Goal: Information Seeking & Learning: Check status

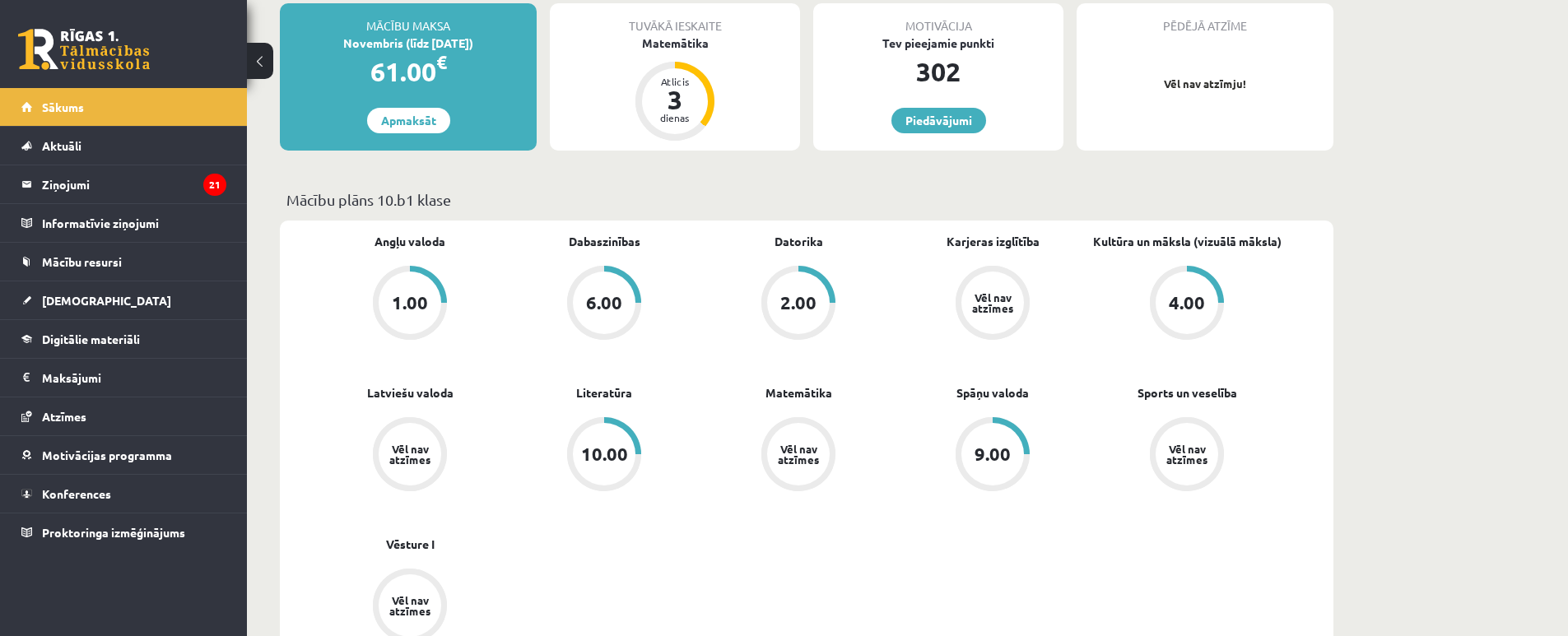
scroll to position [320, 0]
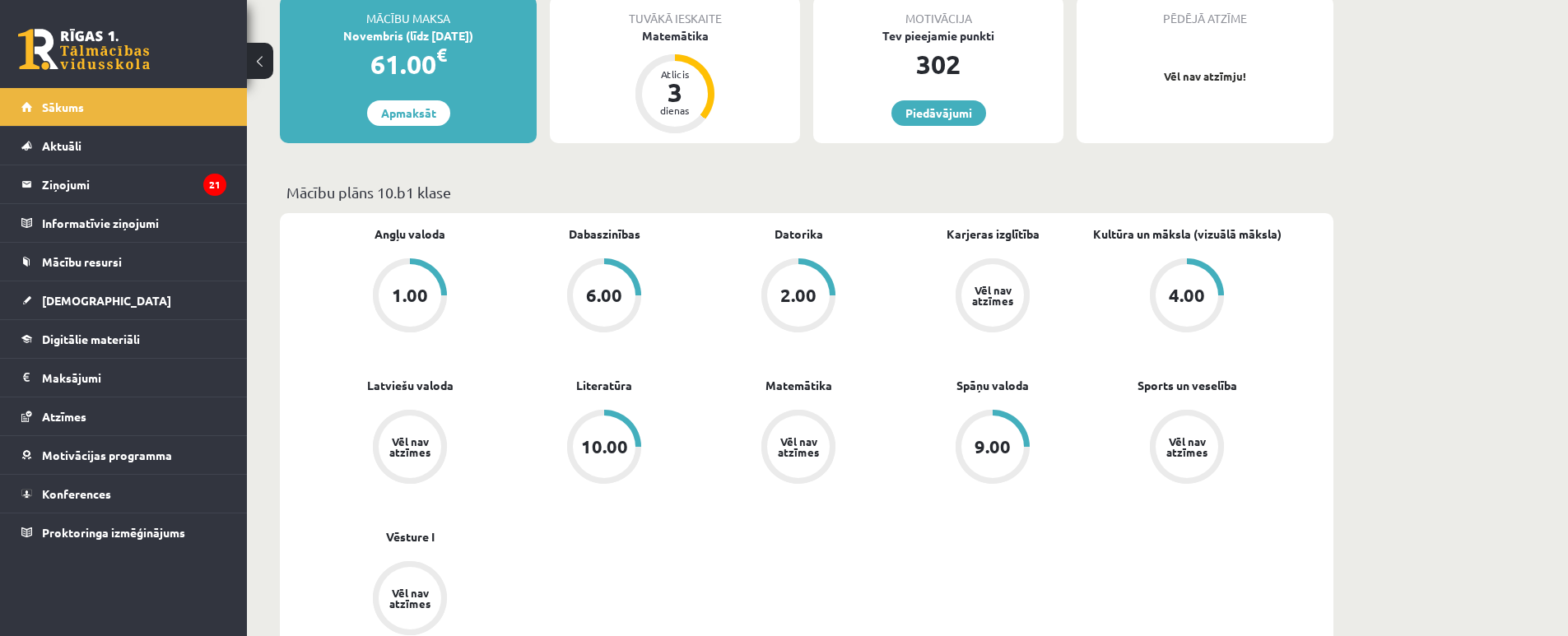
click at [804, 437] on div "Vēl nav atzīmes" at bounding box center [797, 447] width 46 height 22
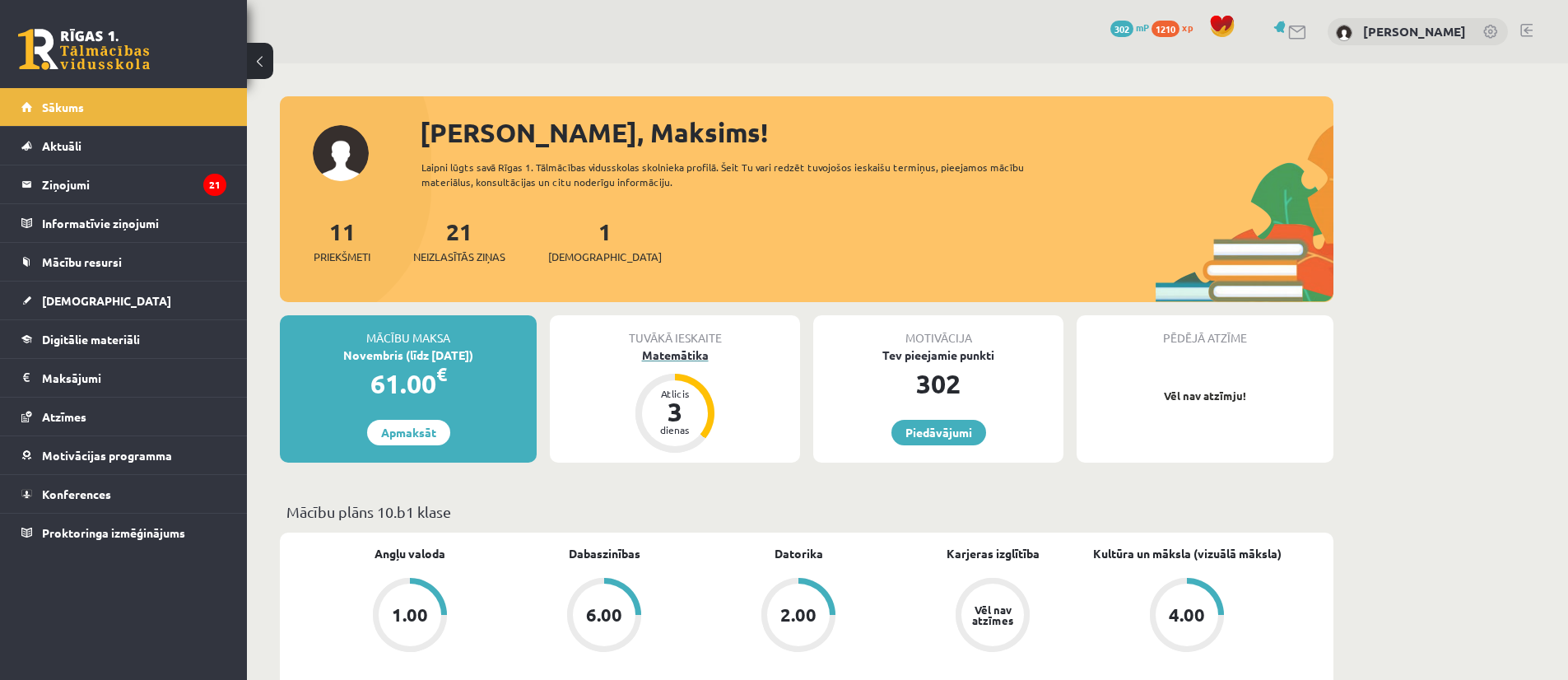
click at [685, 409] on div "3" at bounding box center [675, 411] width 49 height 26
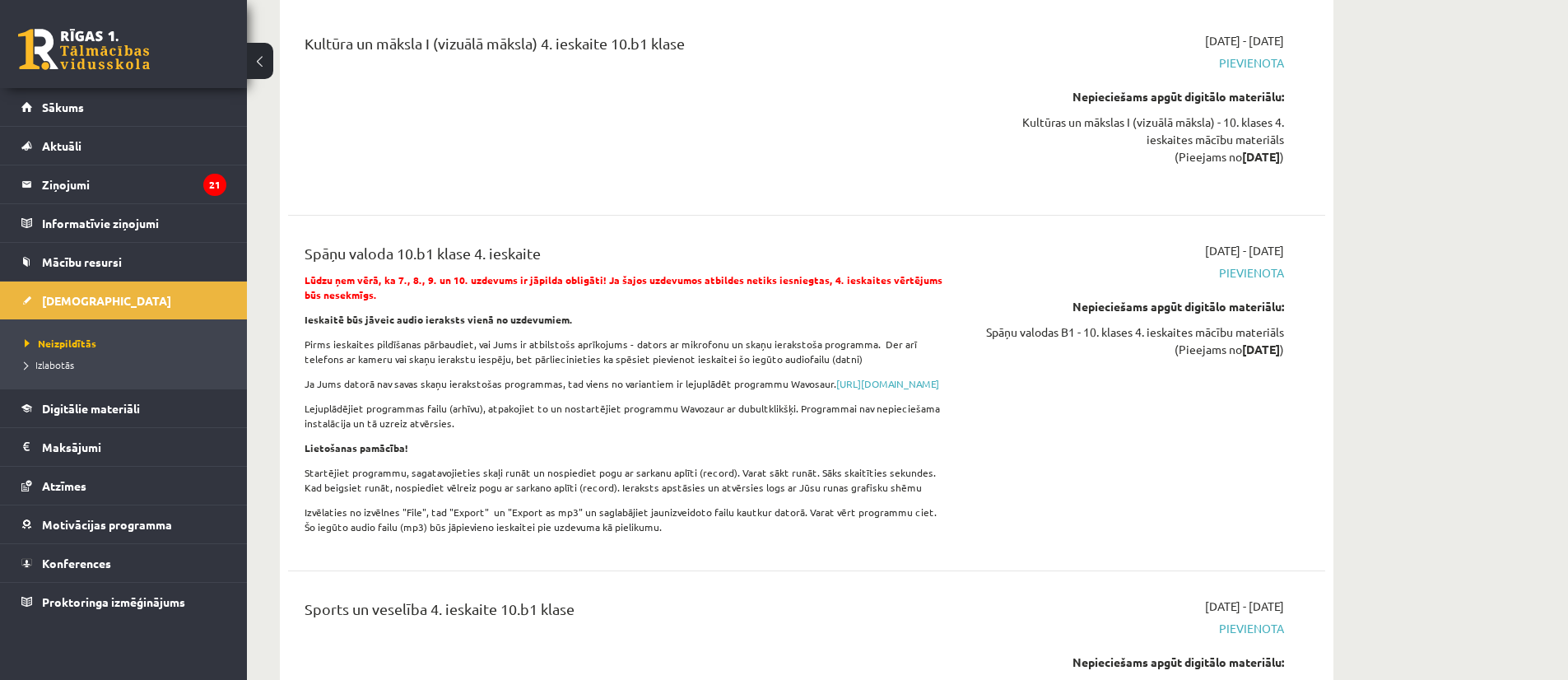
scroll to position [10196, 0]
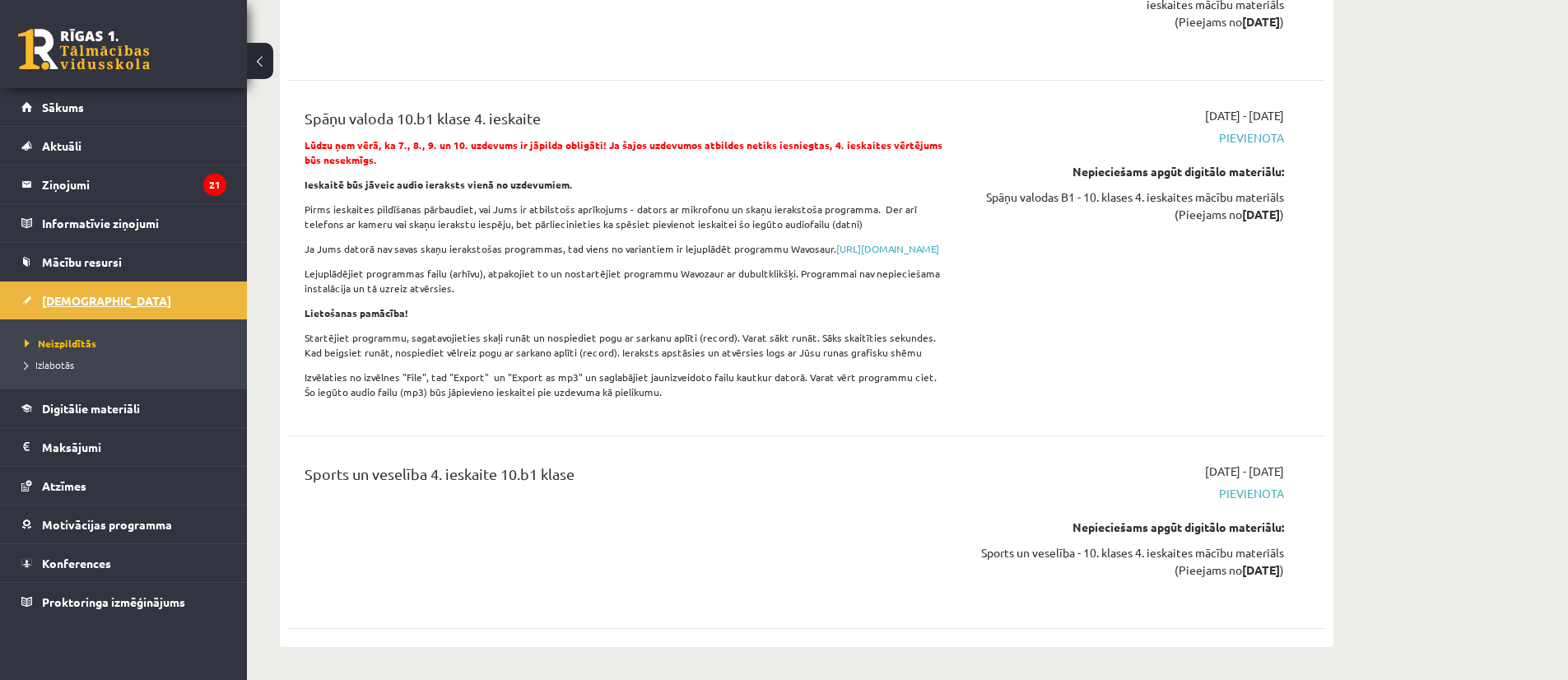
click at [50, 307] on link "[DEMOGRAPHIC_DATA]" at bounding box center [124, 301] width 205 height 38
click at [92, 365] on link "Izlabotās" at bounding box center [128, 364] width 206 height 15
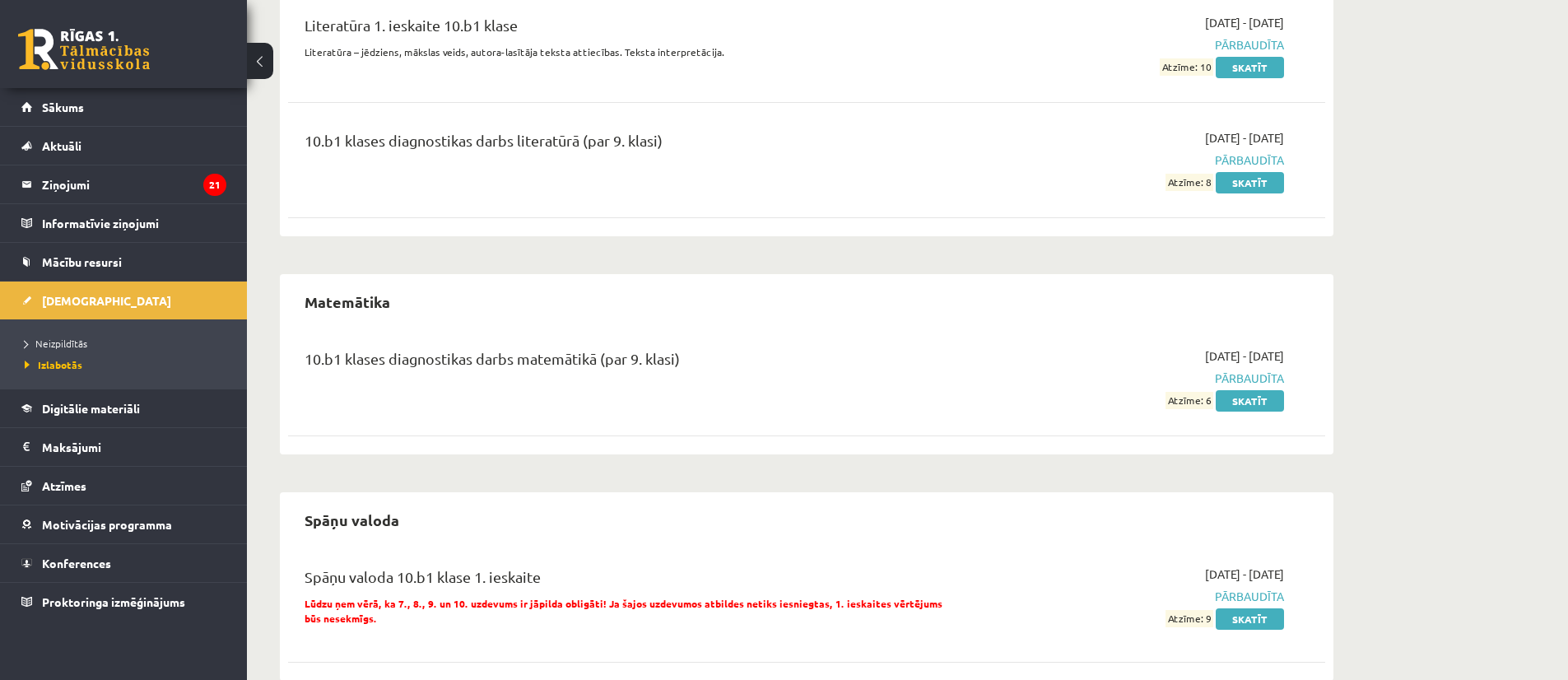
scroll to position [1782, 0]
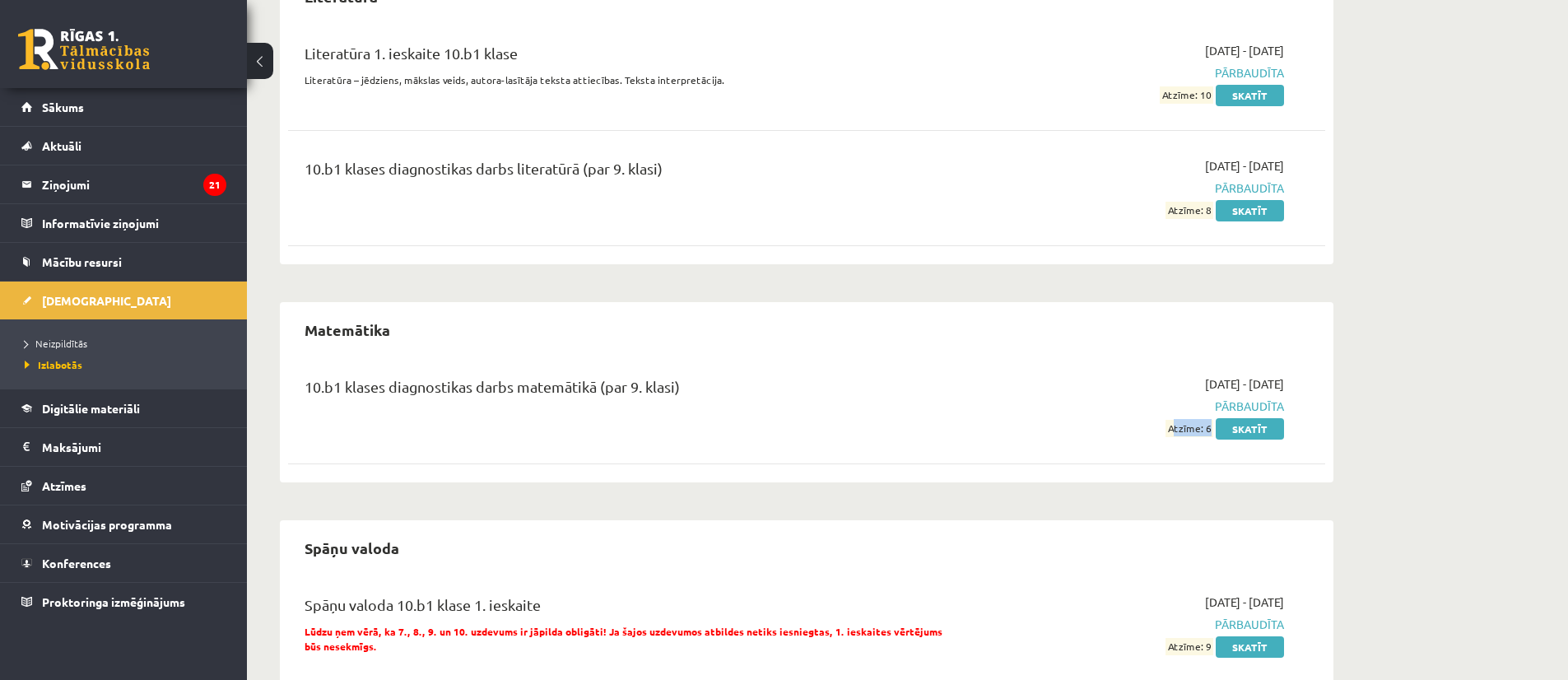
drag, startPoint x: 1154, startPoint y: 430, endPoint x: 1208, endPoint y: 435, distance: 54.2
click at [1208, 435] on div "2025-10-01 - 2025-10-15 Pārbaudīta Atzīme: 6 Skatīt" at bounding box center [1129, 405] width 335 height 61
click at [1189, 432] on span "Atzīme: 6" at bounding box center [1189, 429] width 48 height 17
drag, startPoint x: 1181, startPoint y: 425, endPoint x: 1212, endPoint y: 431, distance: 31.6
click at [1212, 431] on span "Atzīme: 6" at bounding box center [1189, 429] width 48 height 17
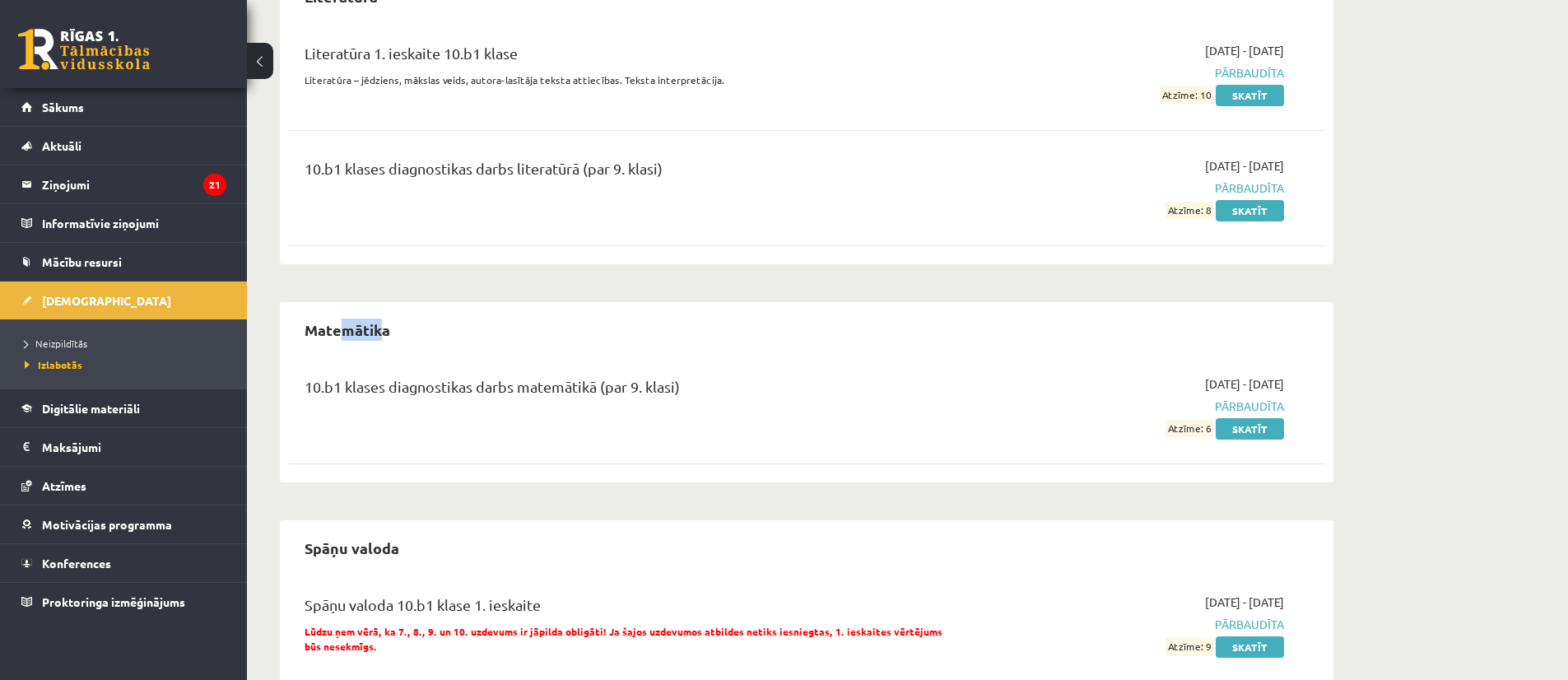
drag, startPoint x: 384, startPoint y: 335, endPoint x: 343, endPoint y: 335, distance: 41.0
click at [343, 335] on h2 "Matemātika" at bounding box center [346, 329] width 118 height 39
click at [826, 393] on div "10.b1 klases diagnostikas darbs matemātikā (par 9. klasi)" at bounding box center [626, 390] width 644 height 30
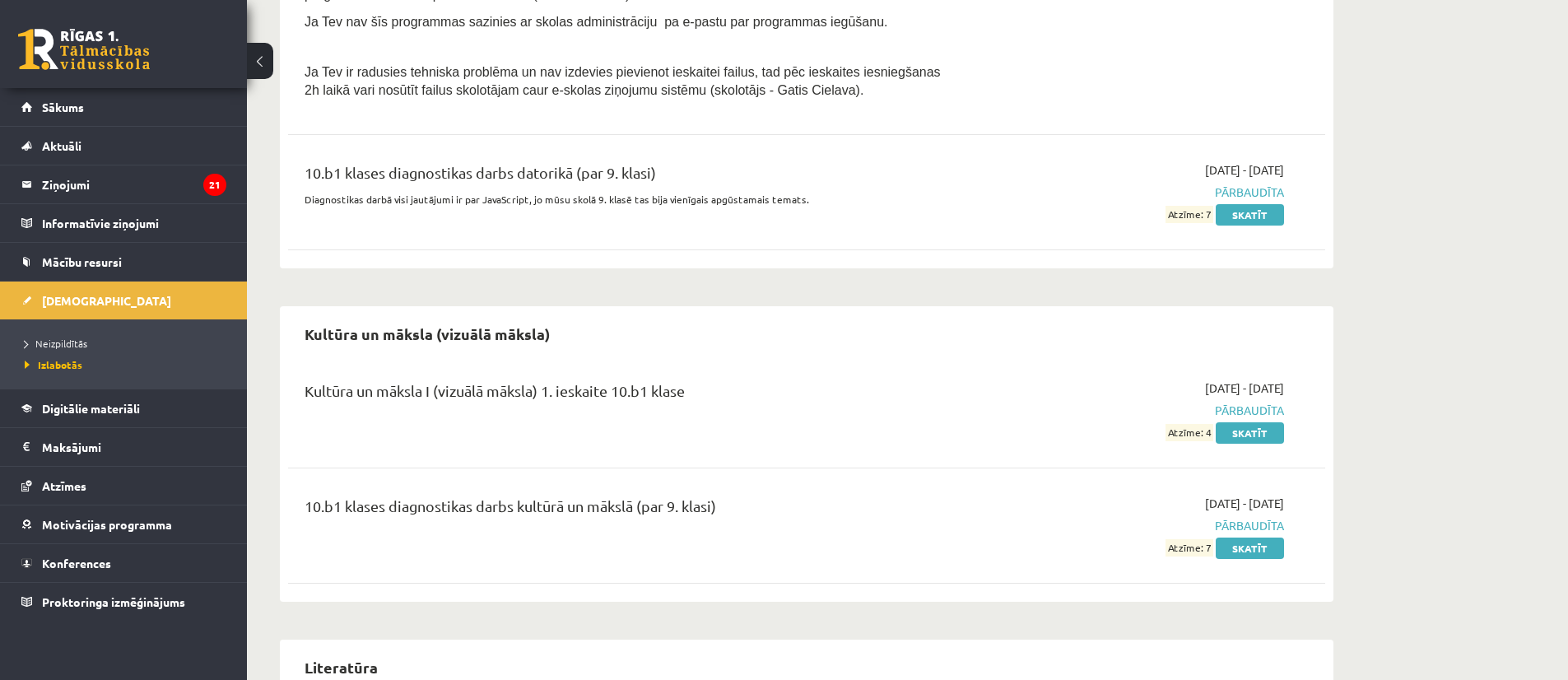
scroll to position [1133, 0]
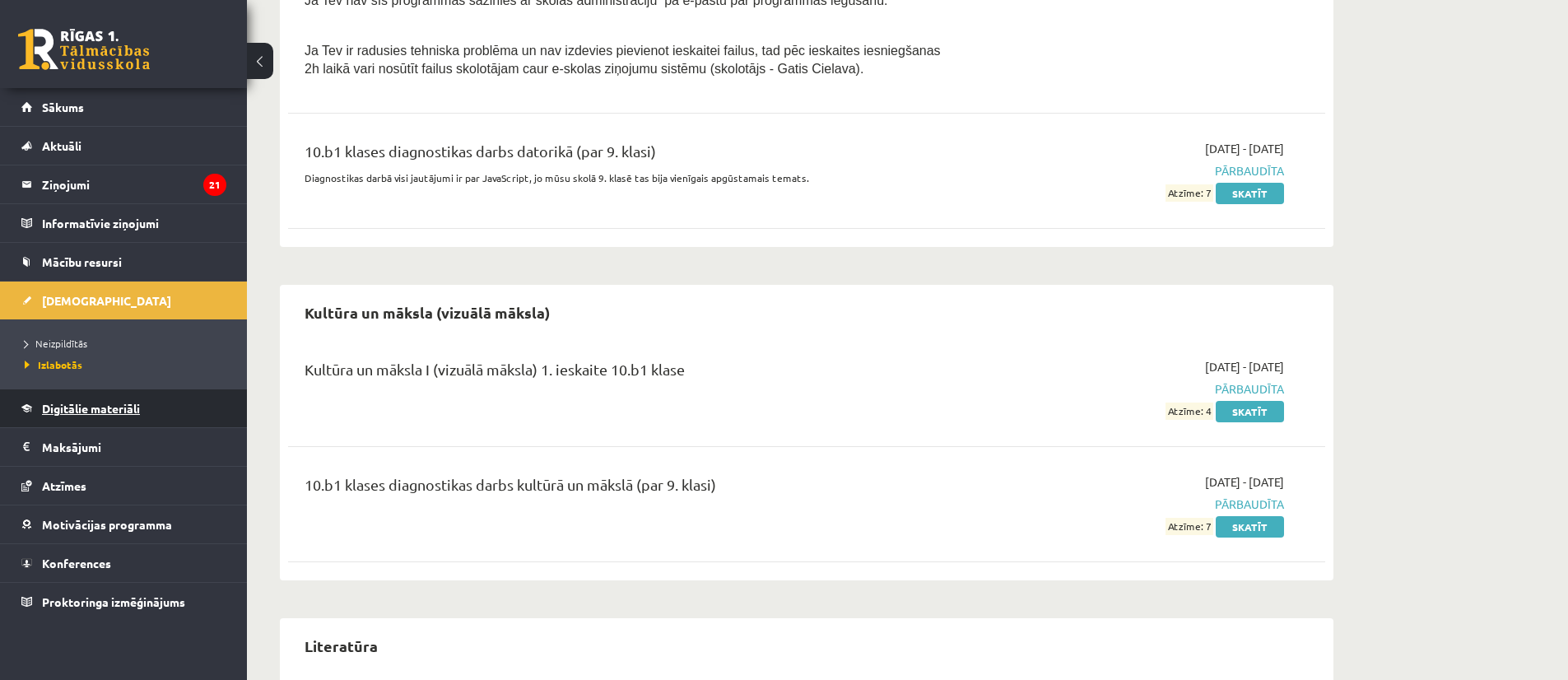
click at [163, 405] on link "Digitālie materiāli" at bounding box center [124, 409] width 205 height 38
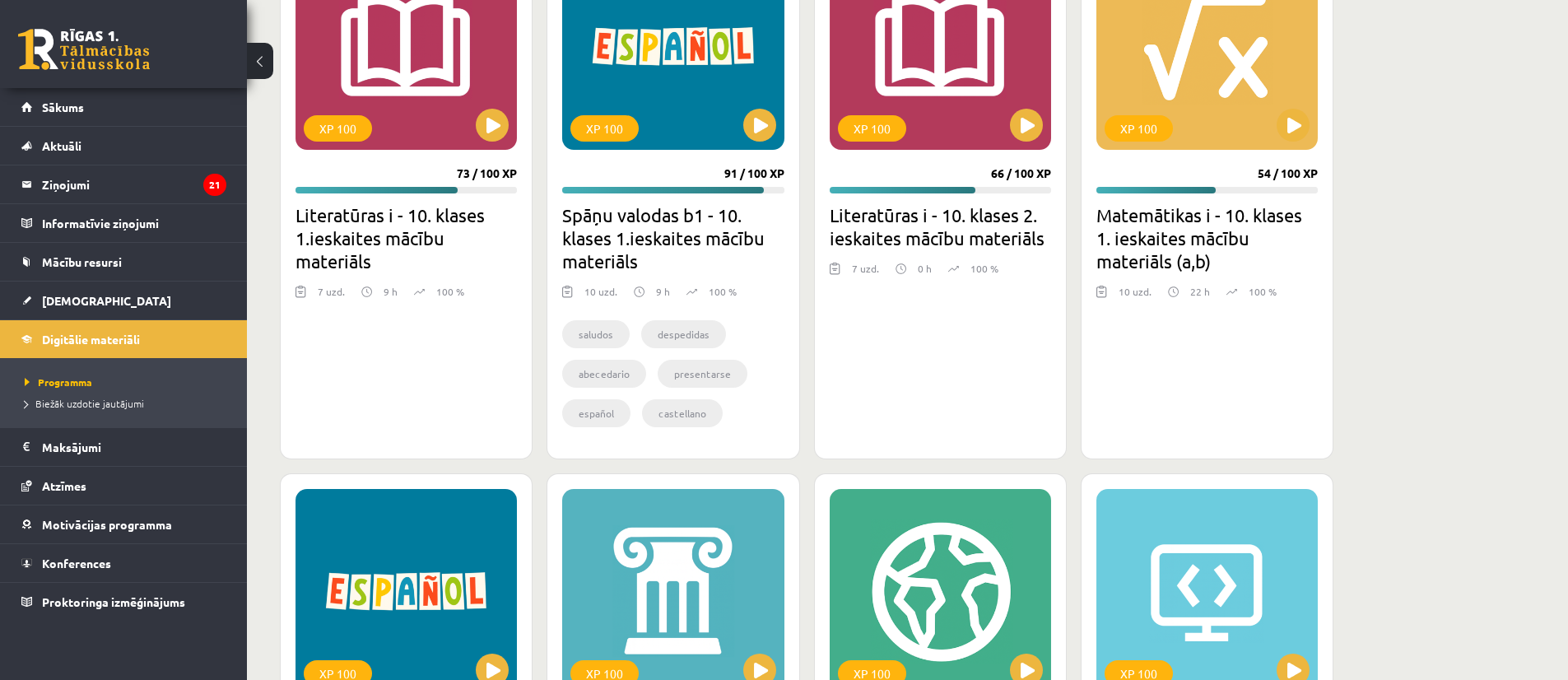
scroll to position [1182, 0]
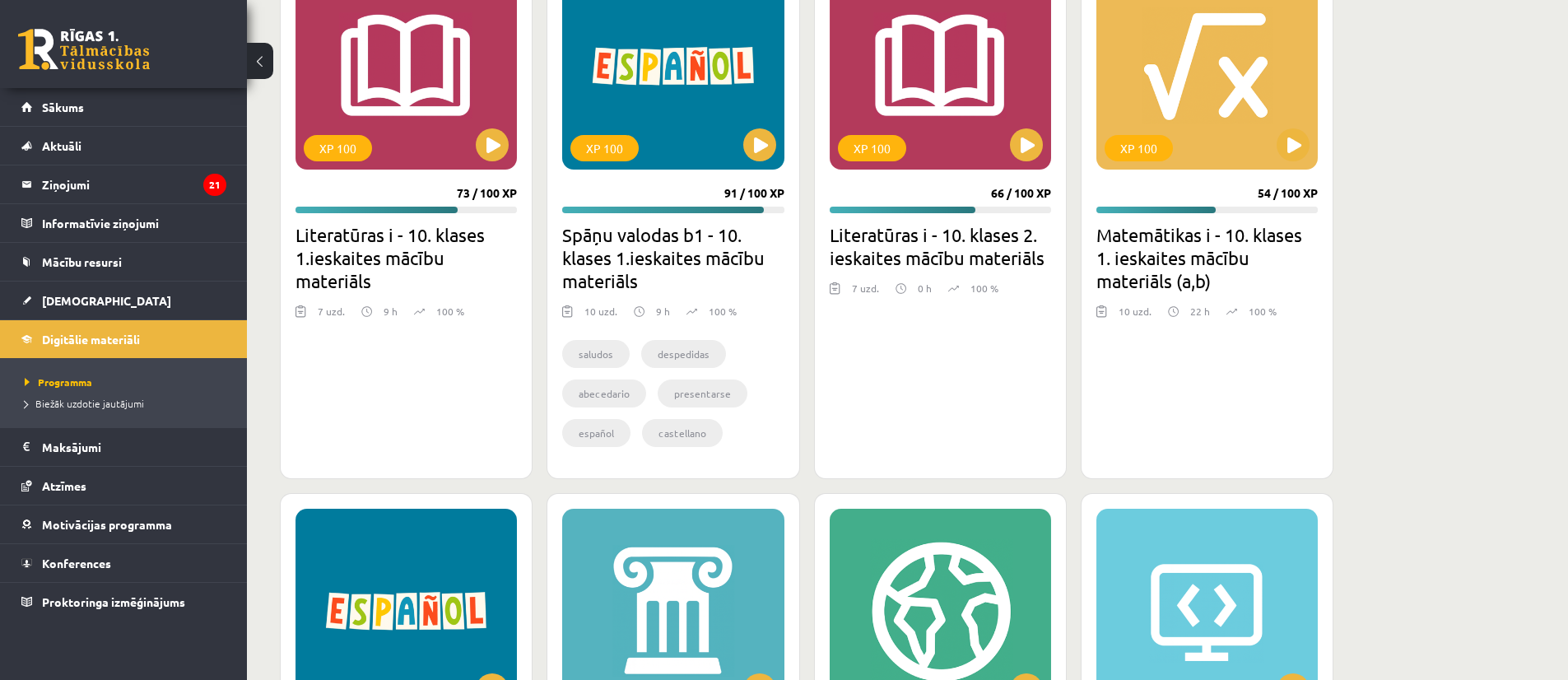
drag, startPoint x: 1240, startPoint y: 195, endPoint x: 1363, endPoint y: 205, distance: 123.4
click at [1363, 205] on div "Mana statistika 1210 Nopelnītie punkti 15 Apgūtās tēmas 123 Izpildīti uzdevumi …" at bounding box center [806, 241] width 1119 height 2720
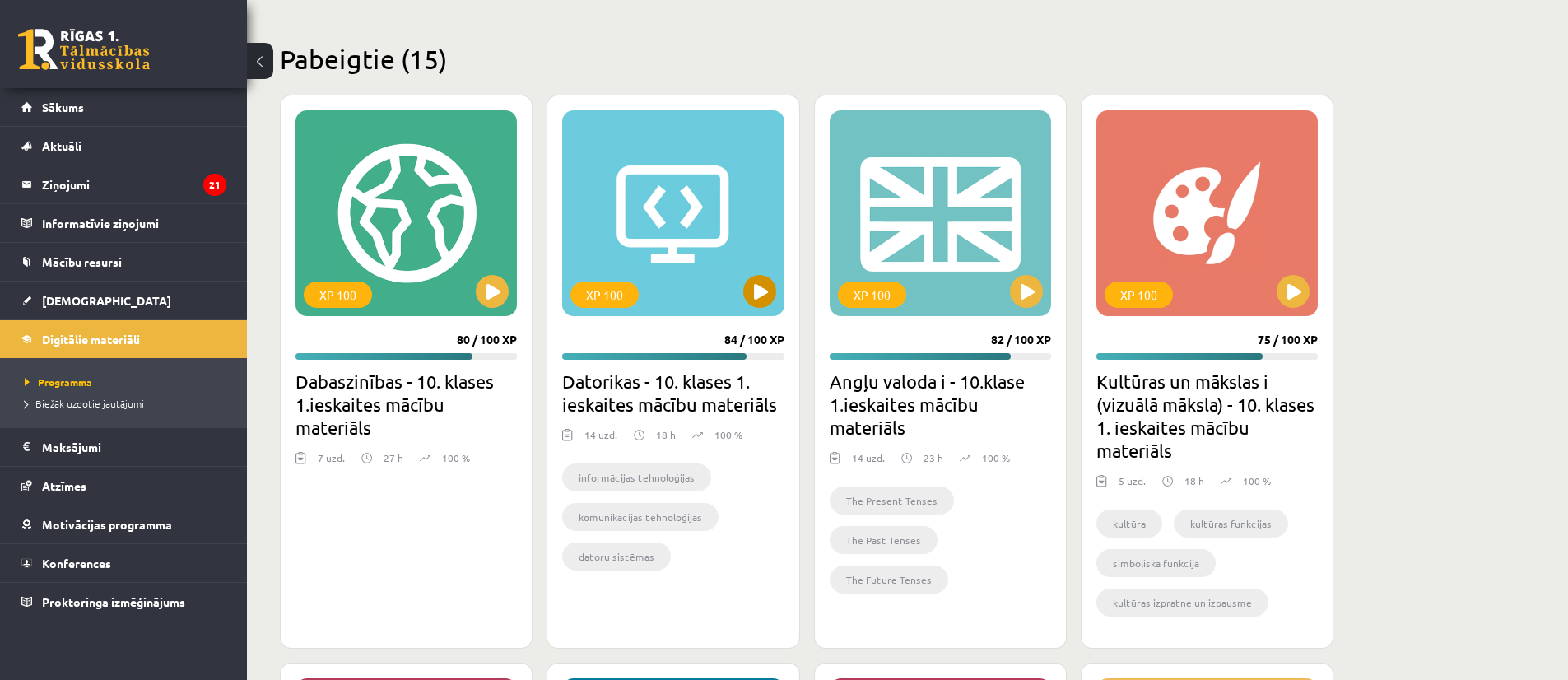
scroll to position [467, 0]
drag, startPoint x: 334, startPoint y: 56, endPoint x: 435, endPoint y: 56, distance: 101.0
click at [434, 56] on h2 "Pabeigtie (15)" at bounding box center [806, 59] width 1053 height 32
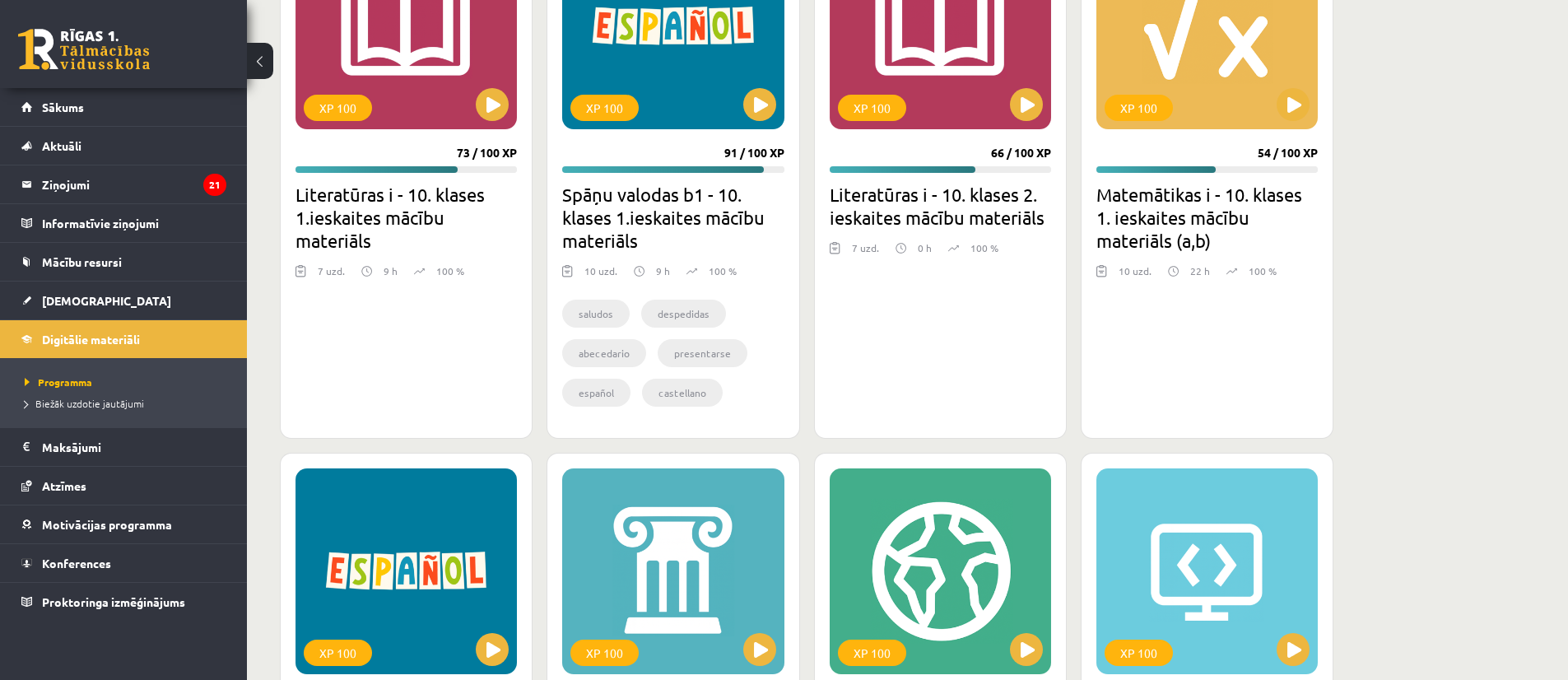
scroll to position [1205, 0]
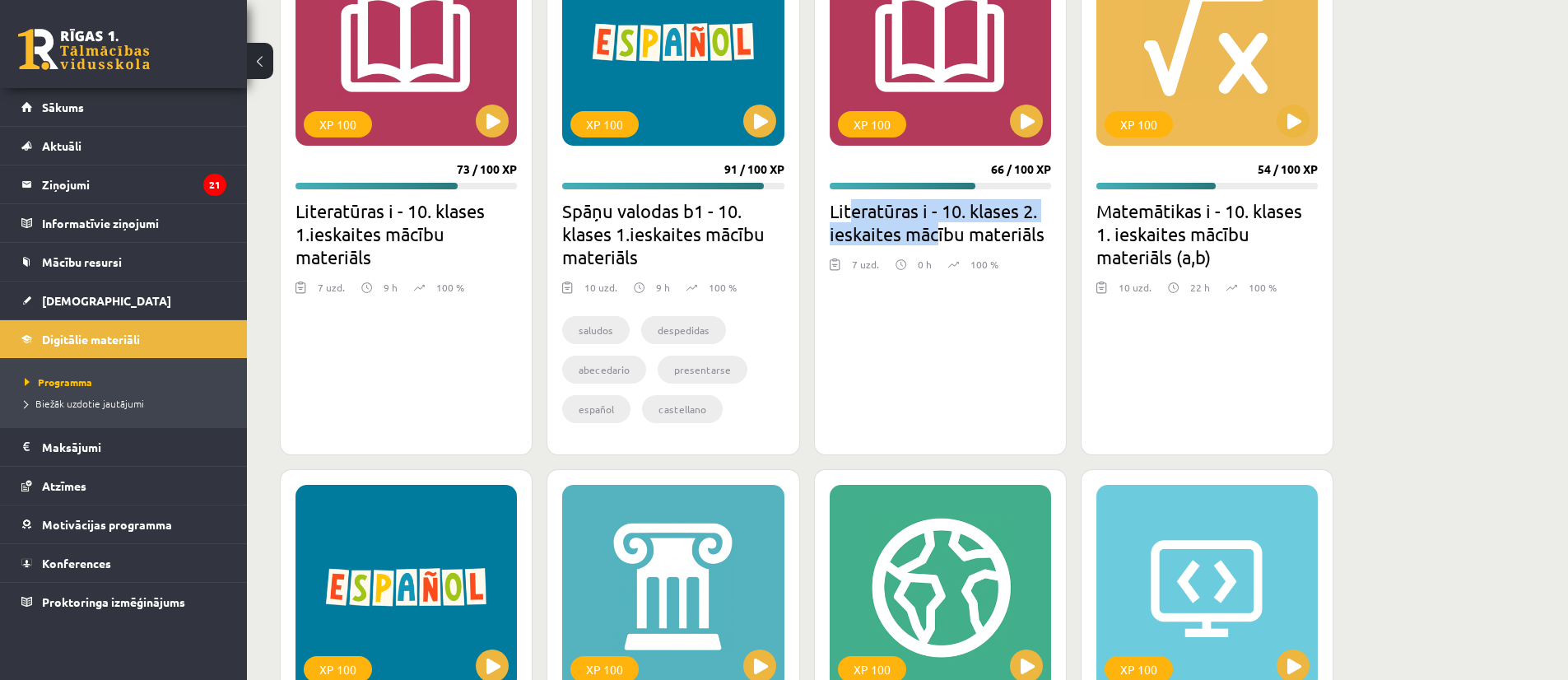
drag, startPoint x: 847, startPoint y: 214, endPoint x: 939, endPoint y: 237, distance: 94.8
click at [939, 237] on h2 "Literatūras i - 10. klases 2. ieskaites mācību materiāls" at bounding box center [940, 222] width 221 height 46
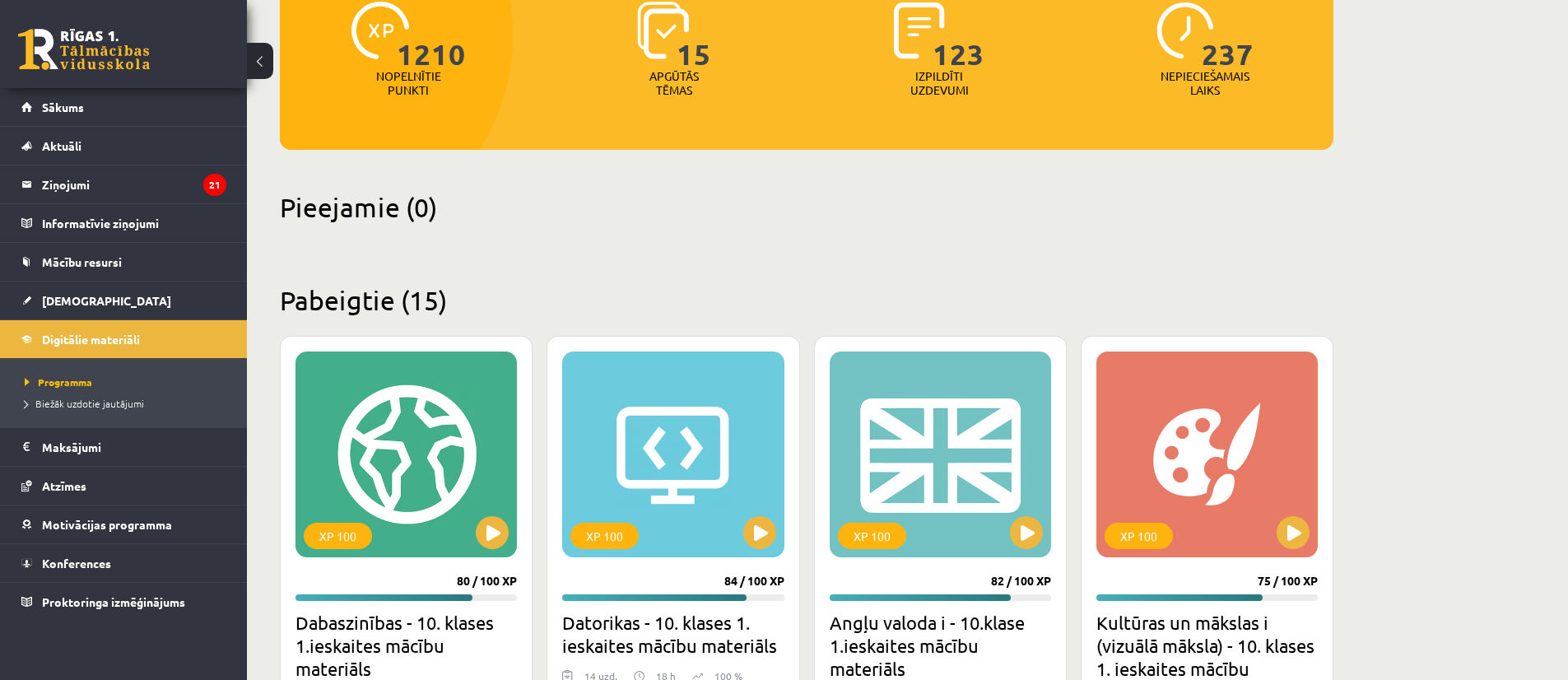
scroll to position [216, 0]
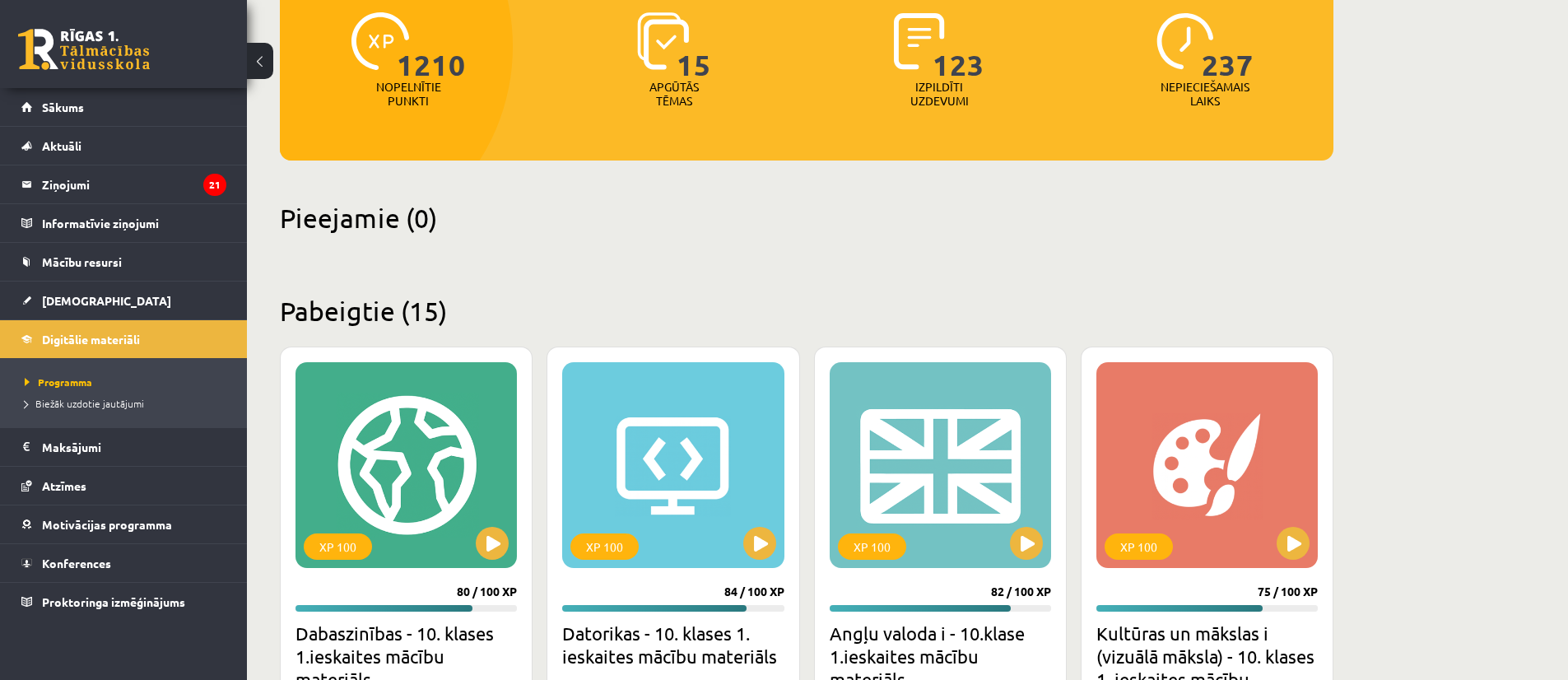
click at [607, 135] on div "1210 Nopelnītie punkti 15 Apgūtās tēmas 123 Izpildīti uzdevumi 237 Nepieciešama…" at bounding box center [806, 58] width 1053 height 206
click at [147, 194] on legend "Ziņojumi 21" at bounding box center [134, 184] width 184 height 38
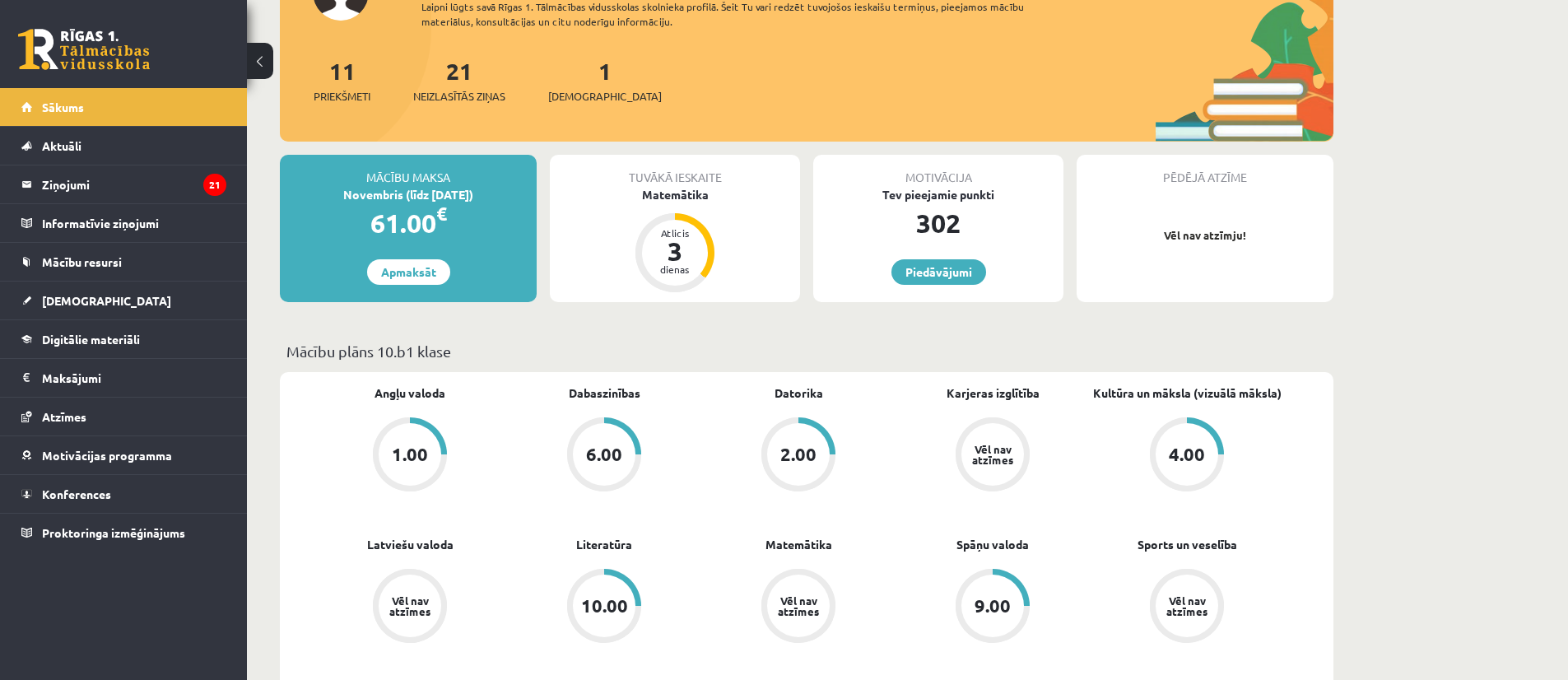
scroll to position [168, 0]
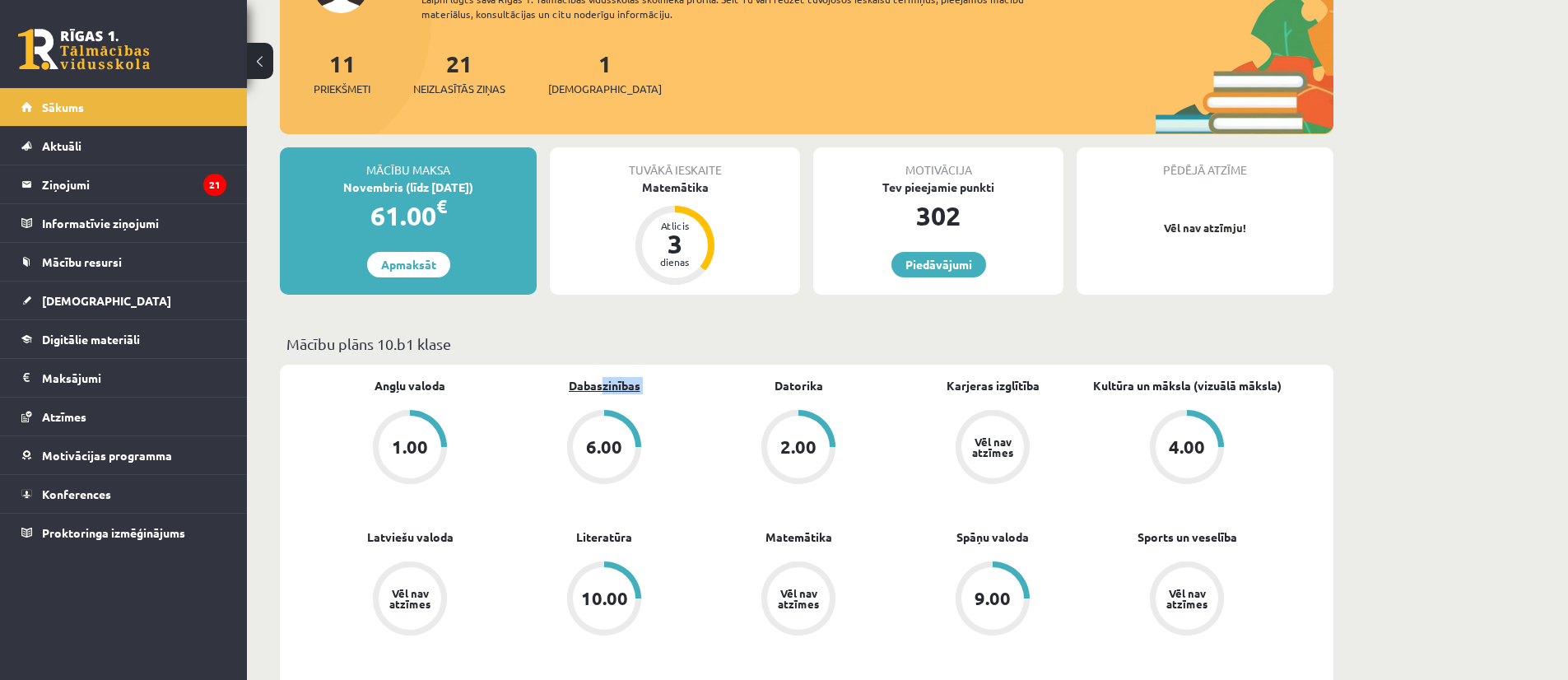
drag, startPoint x: 696, startPoint y: 384, endPoint x: 602, endPoint y: 391, distance: 94.3
click at [602, 391] on div "Dabaszinības 6.00" at bounding box center [604, 432] width 194 height 111
click at [720, 384] on div "Datorika 2.00" at bounding box center [798, 432] width 194 height 111
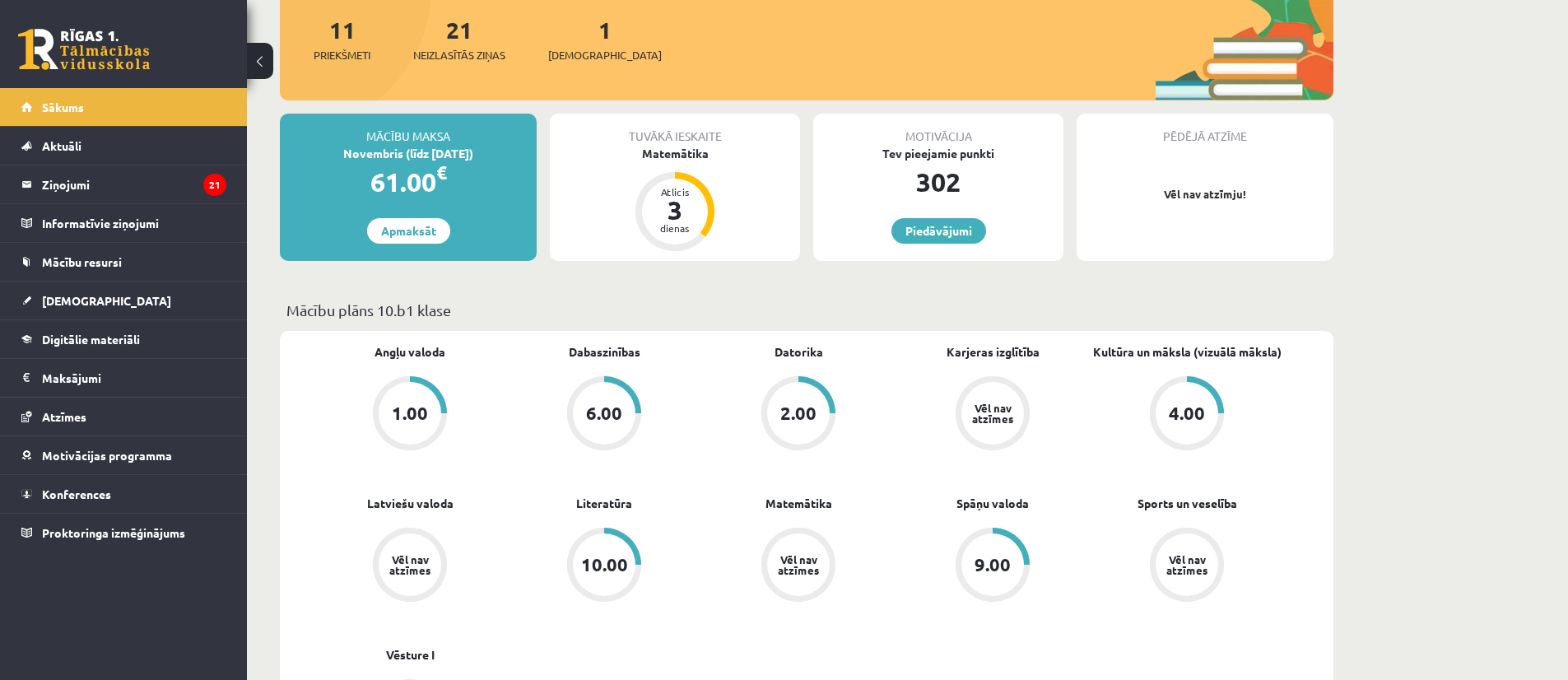
scroll to position [213, 0]
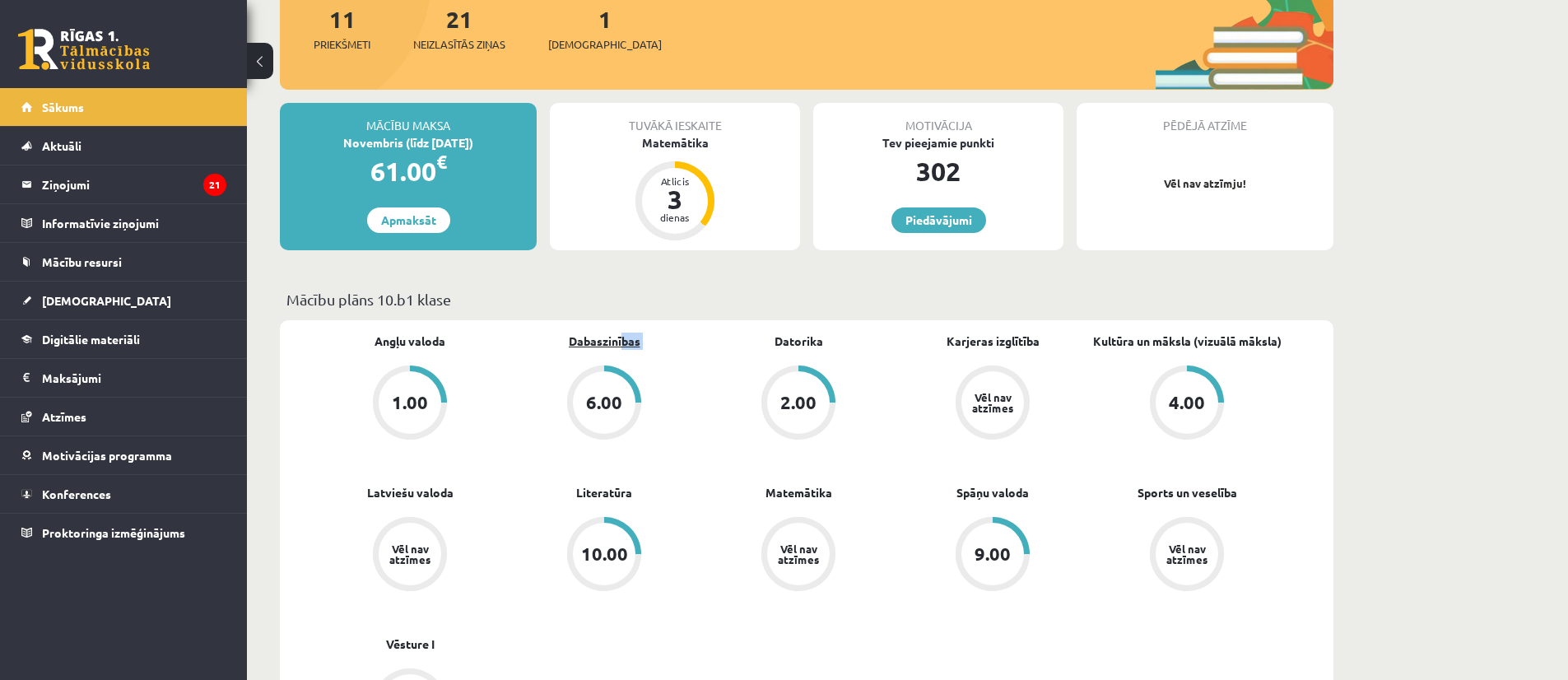
drag, startPoint x: 697, startPoint y: 340, endPoint x: 620, endPoint y: 345, distance: 77.2
click at [620, 345] on div "Dabaszinības 6.00" at bounding box center [604, 388] width 194 height 111
click at [687, 340] on div "Dabaszinības 6.00" at bounding box center [604, 388] width 194 height 111
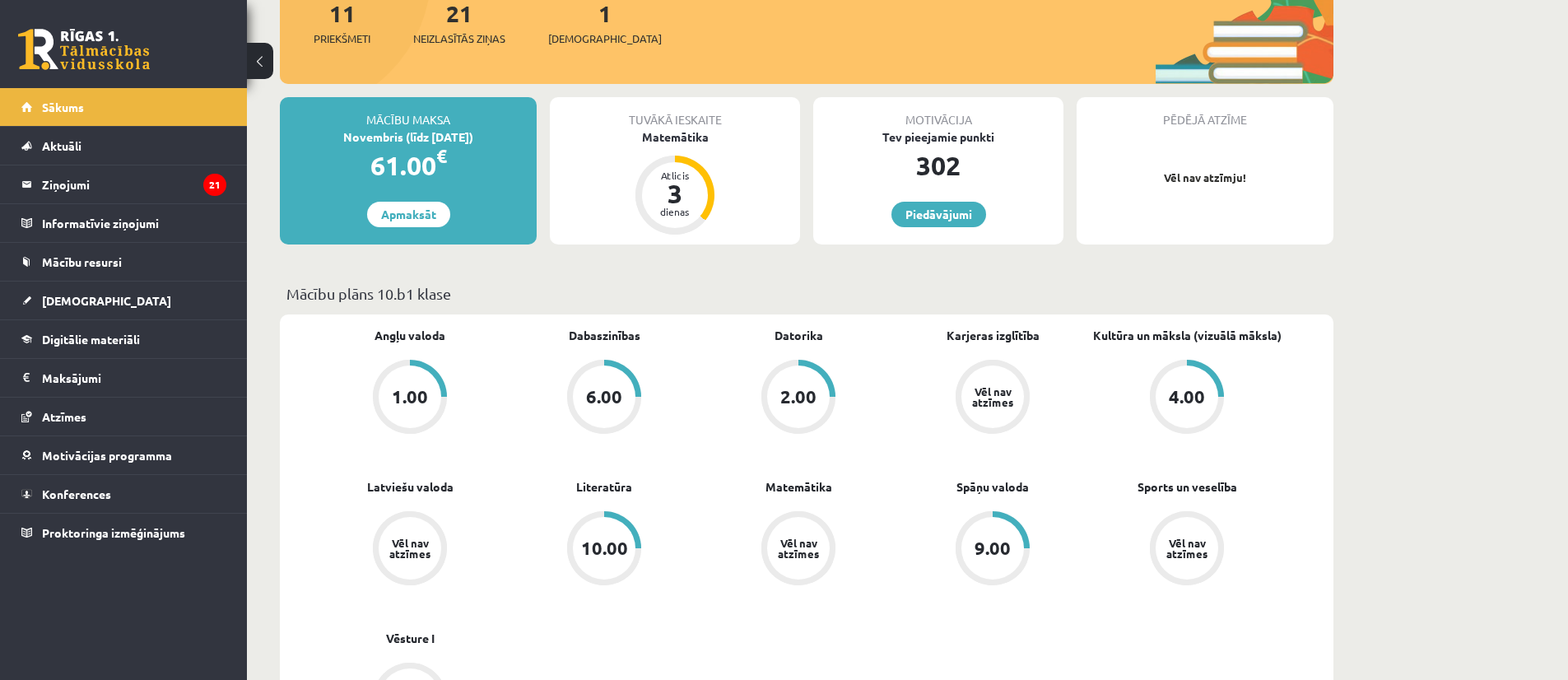
scroll to position [365, 0]
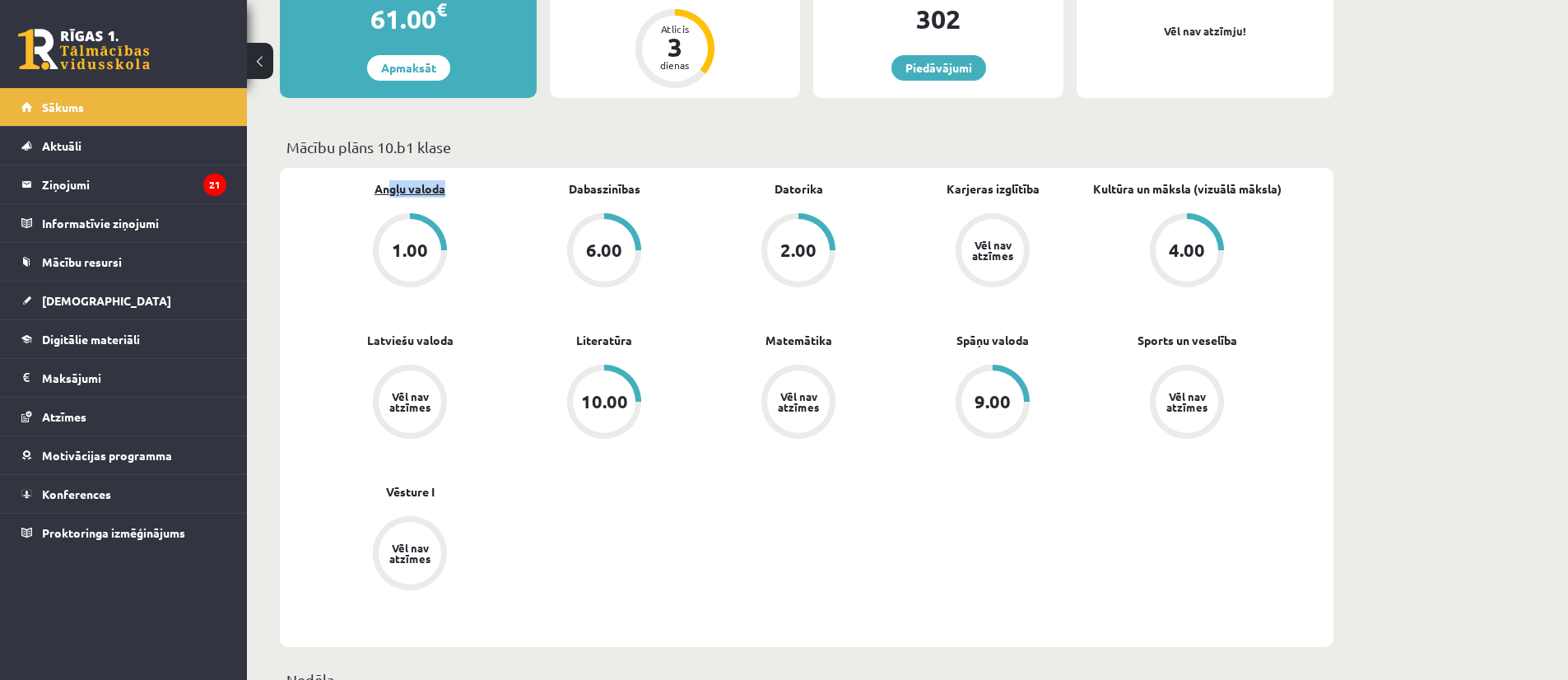
drag, startPoint x: 429, startPoint y: 192, endPoint x: 412, endPoint y: 189, distance: 17.3
click at [390, 192] on div "Angļu valoda 1.00" at bounding box center [409, 236] width 194 height 111
click at [882, 487] on div "Angļu valoda 1.00 Dabaszinības 6.00 Datorika 2.00 Karjeras izglītība Vēl nav at…" at bounding box center [798, 408] width 971 height 454
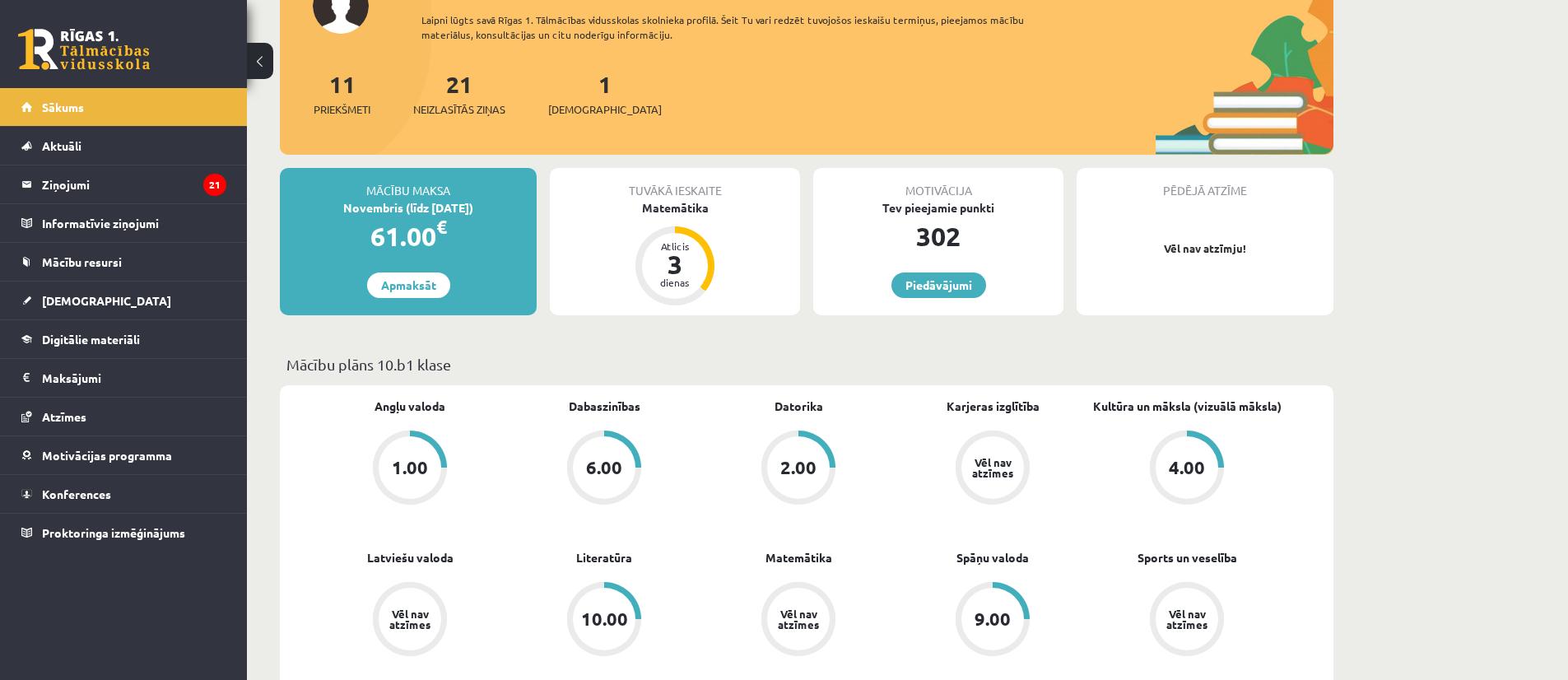
scroll to position [228, 0]
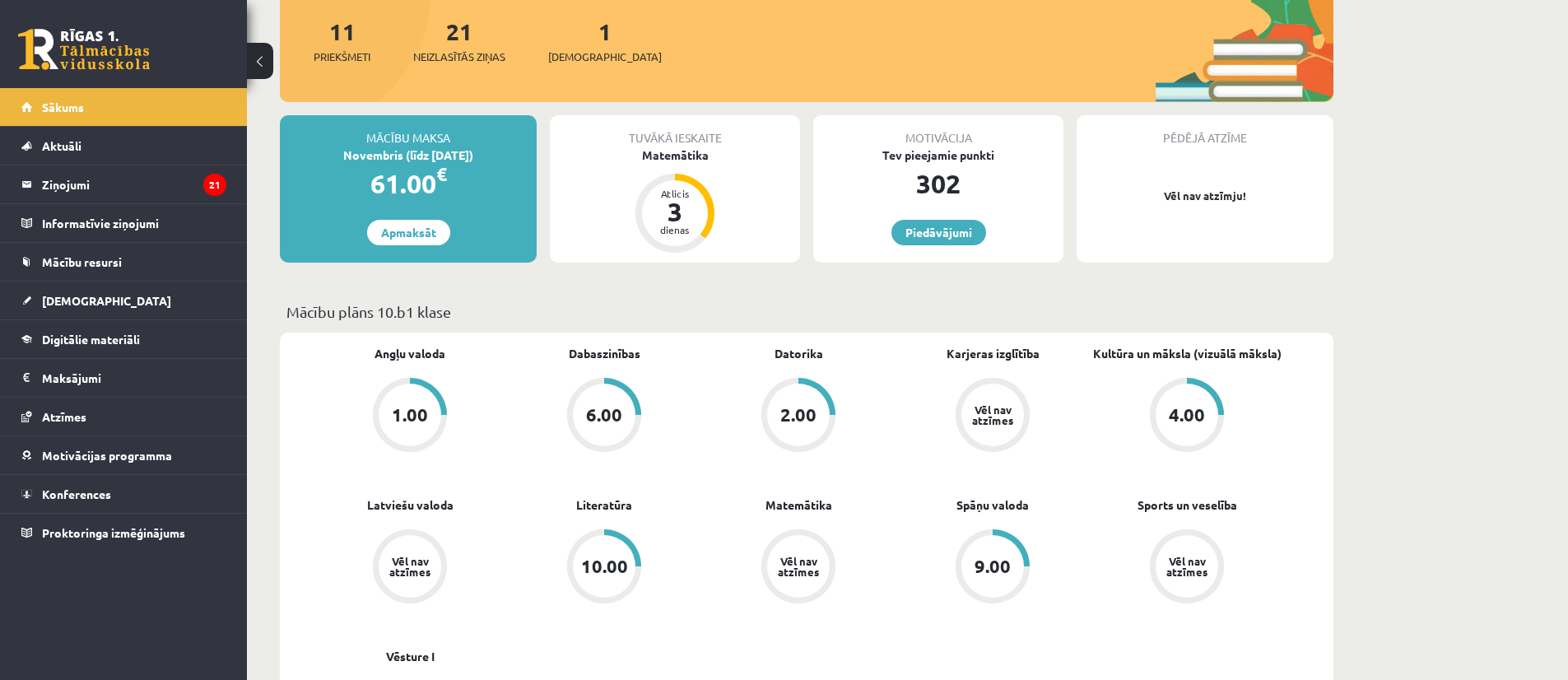
scroll to position [190, 0]
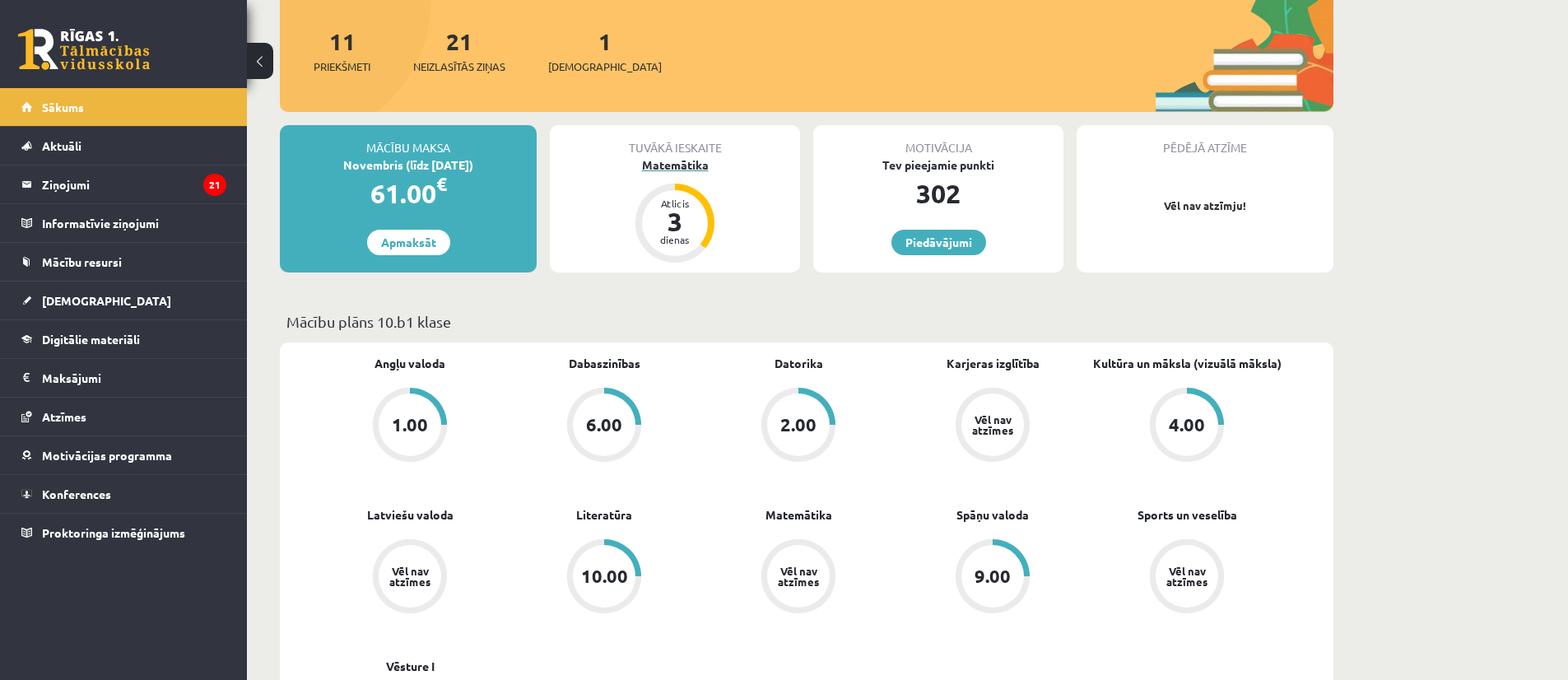
click at [682, 250] on div "Atlicis 3 dienas" at bounding box center [675, 223] width 66 height 66
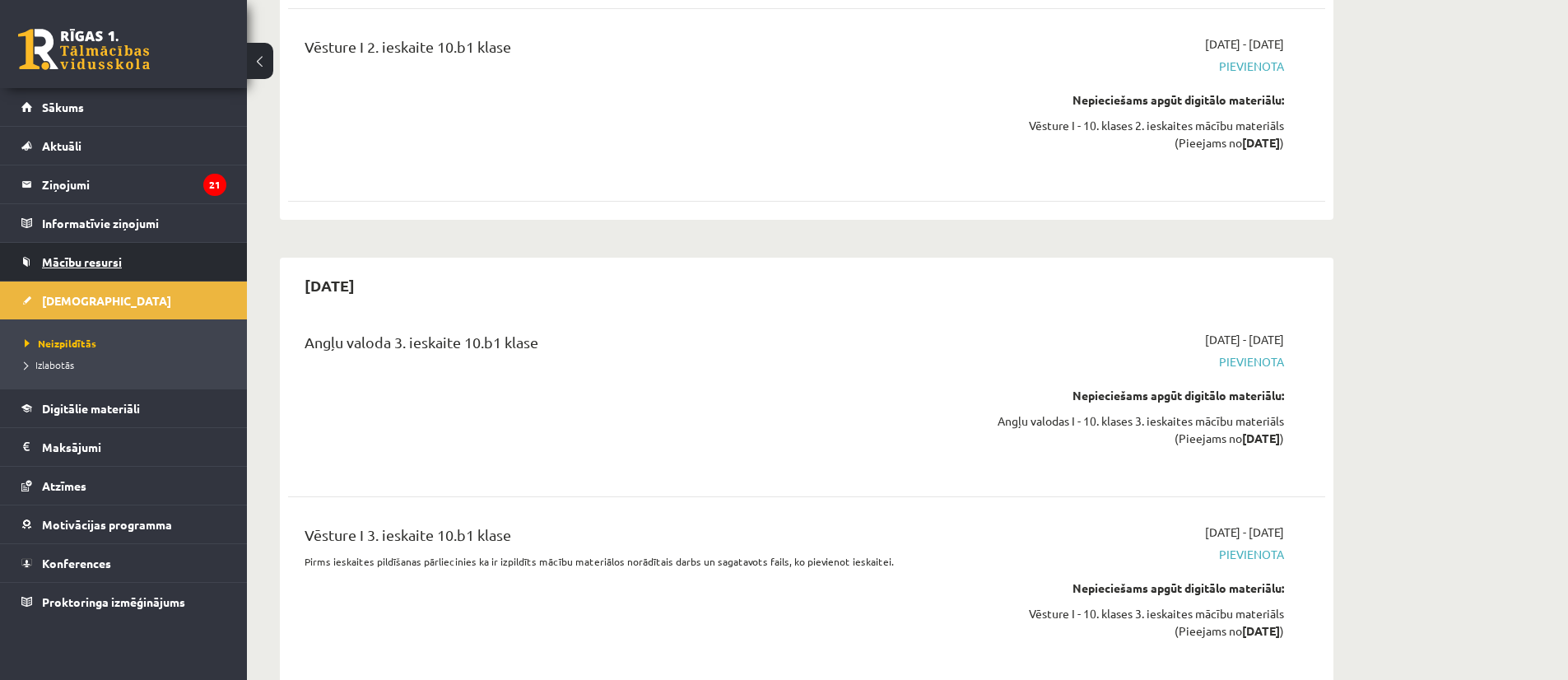
scroll to position [4471, 0]
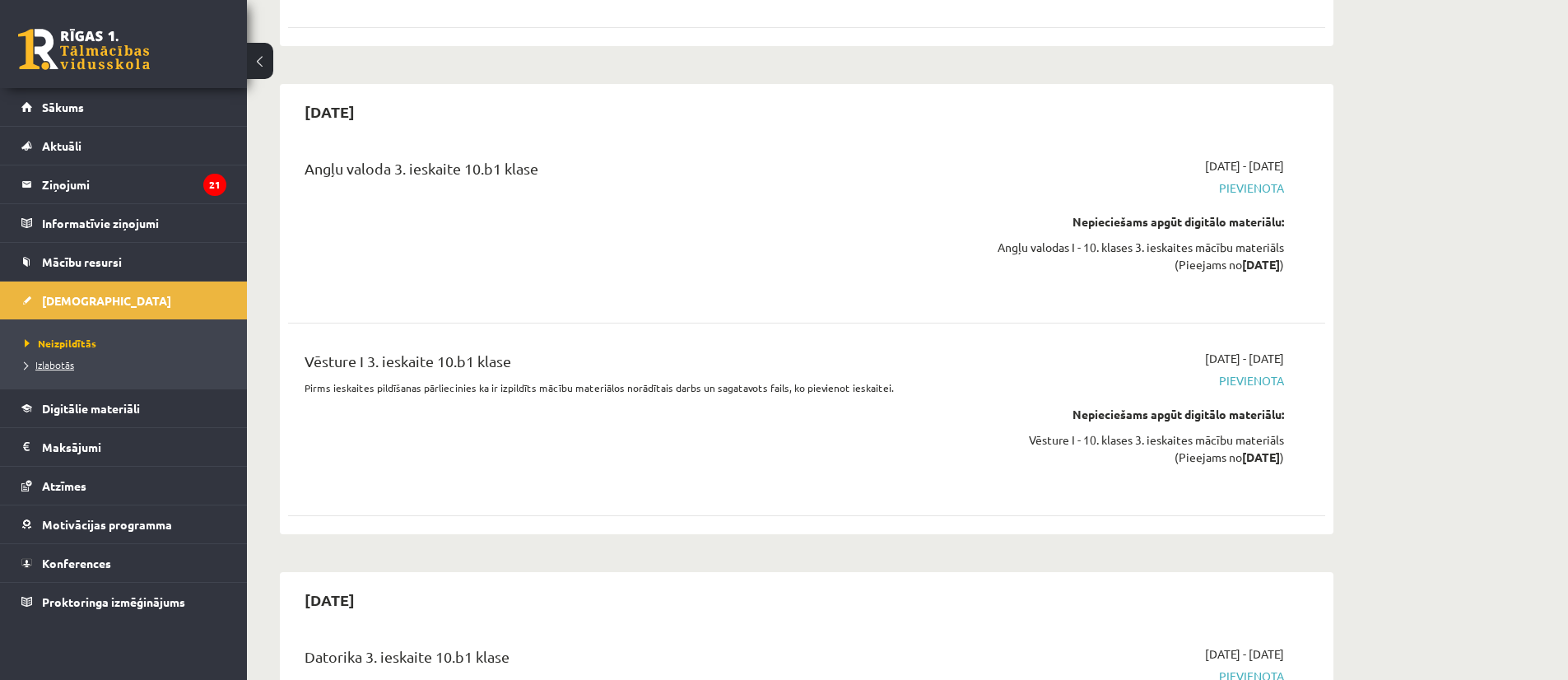
click at [71, 359] on span "Izlabotās" at bounding box center [49, 364] width 49 height 13
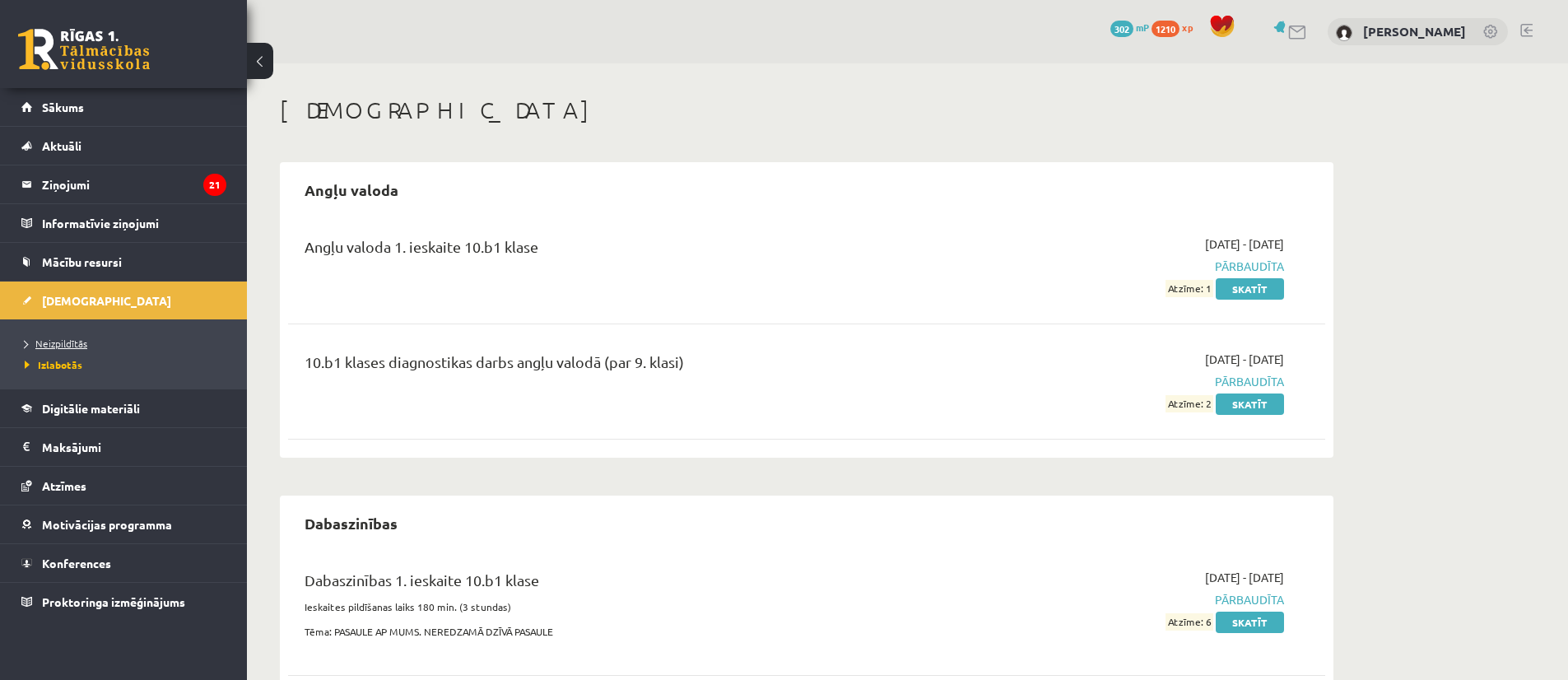
click at [73, 346] on span "Neizpildītās" at bounding box center [56, 343] width 62 height 13
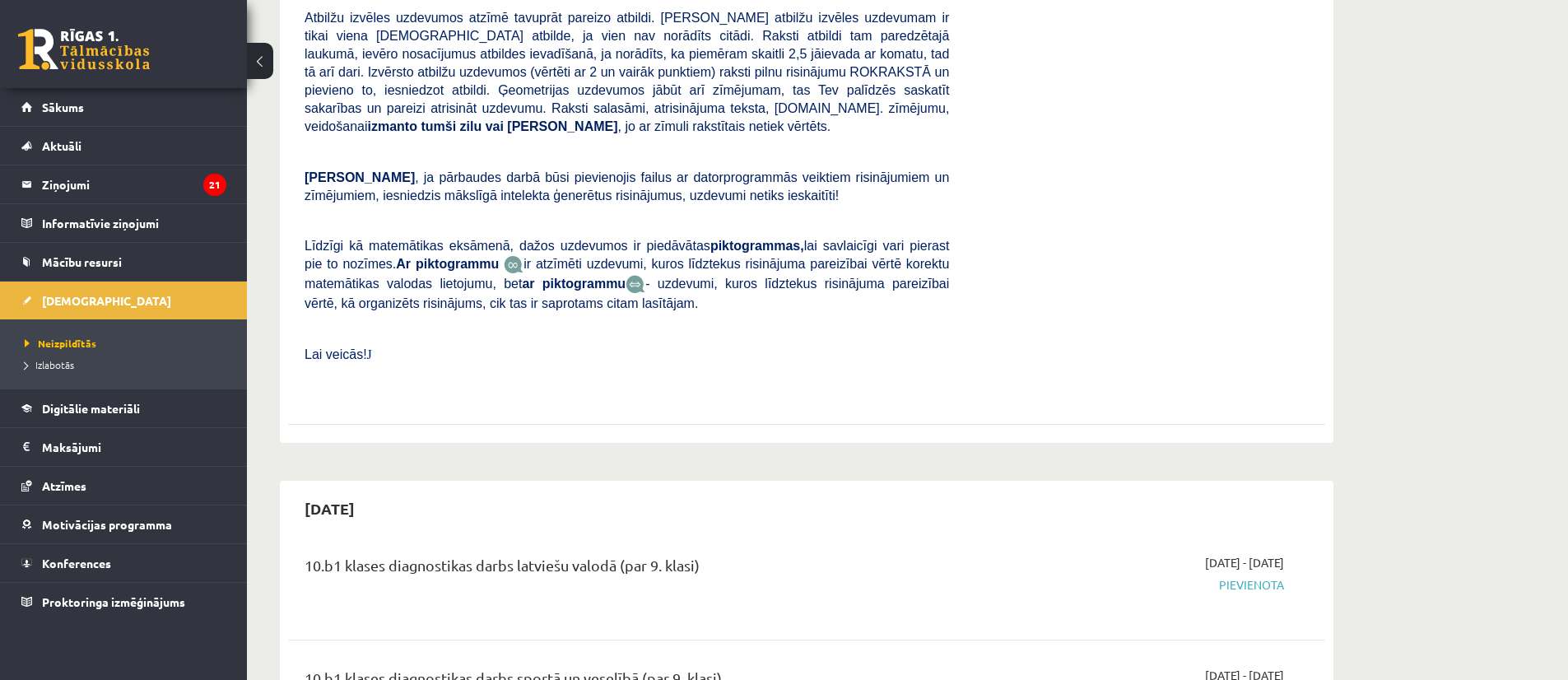
scroll to position [549, 0]
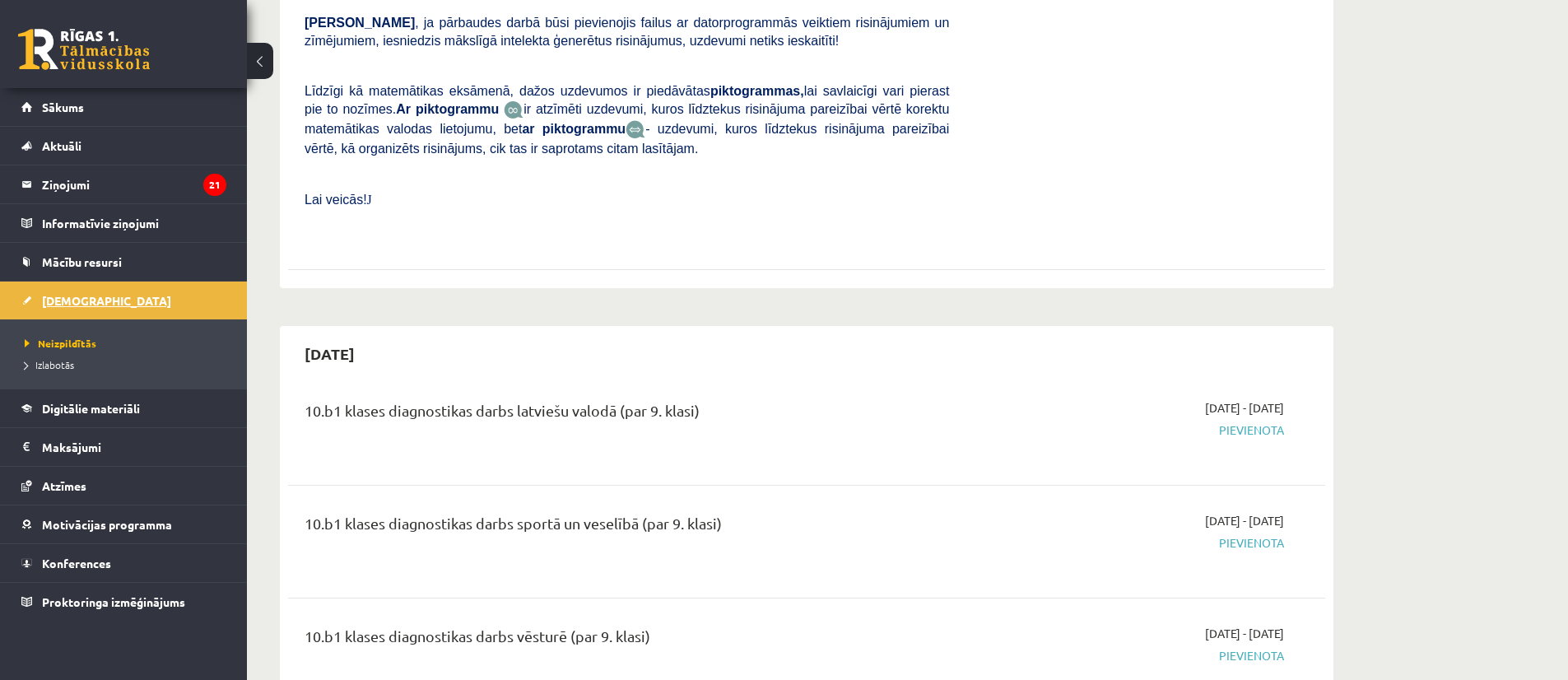
click at [107, 304] on link "[DEMOGRAPHIC_DATA]" at bounding box center [124, 301] width 205 height 38
drag, startPoint x: 1179, startPoint y: 404, endPoint x: 1239, endPoint y: 406, distance: 60.0
click at [1238, 406] on span "2025-10-16 - 2025-10-31" at bounding box center [1244, 408] width 79 height 17
click at [1240, 405] on span "2025-10-16 - 2025-10-31" at bounding box center [1244, 408] width 79 height 17
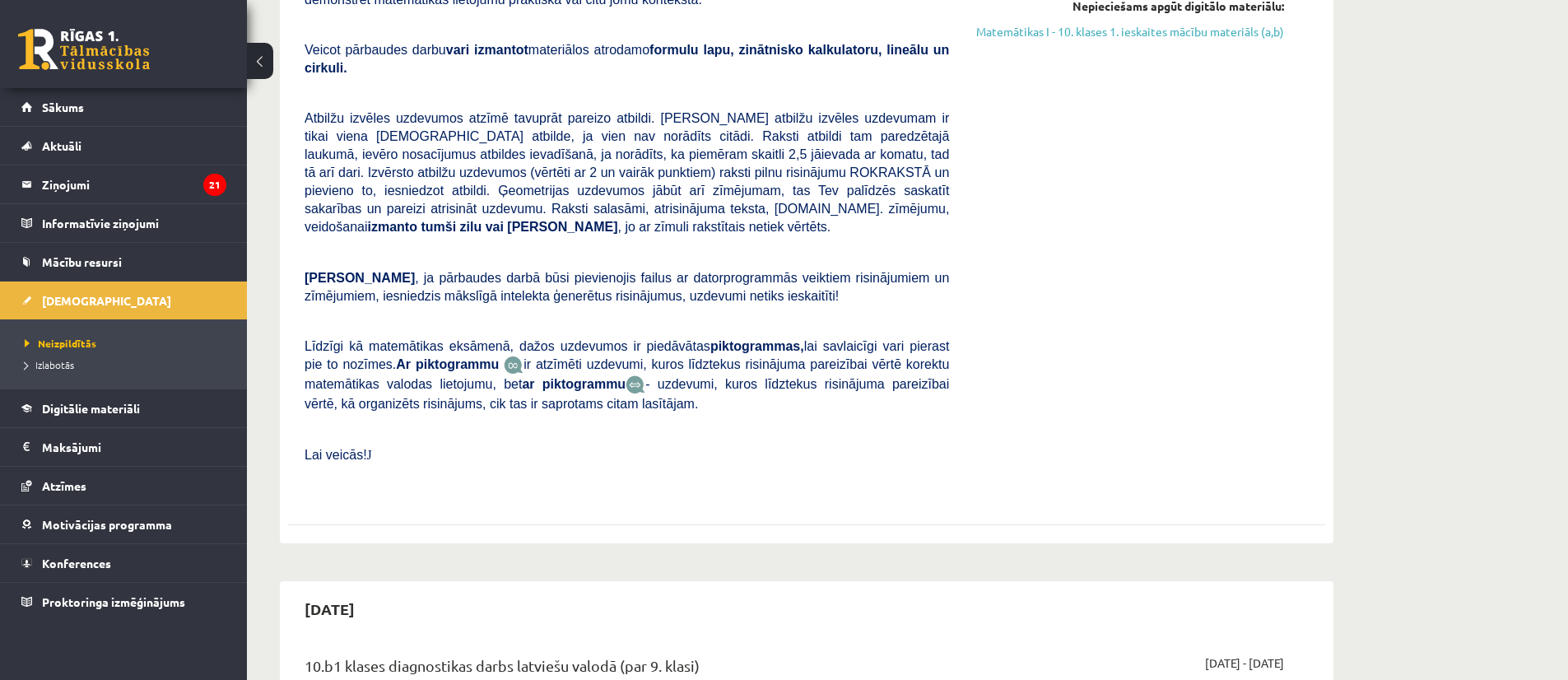
scroll to position [176, 0]
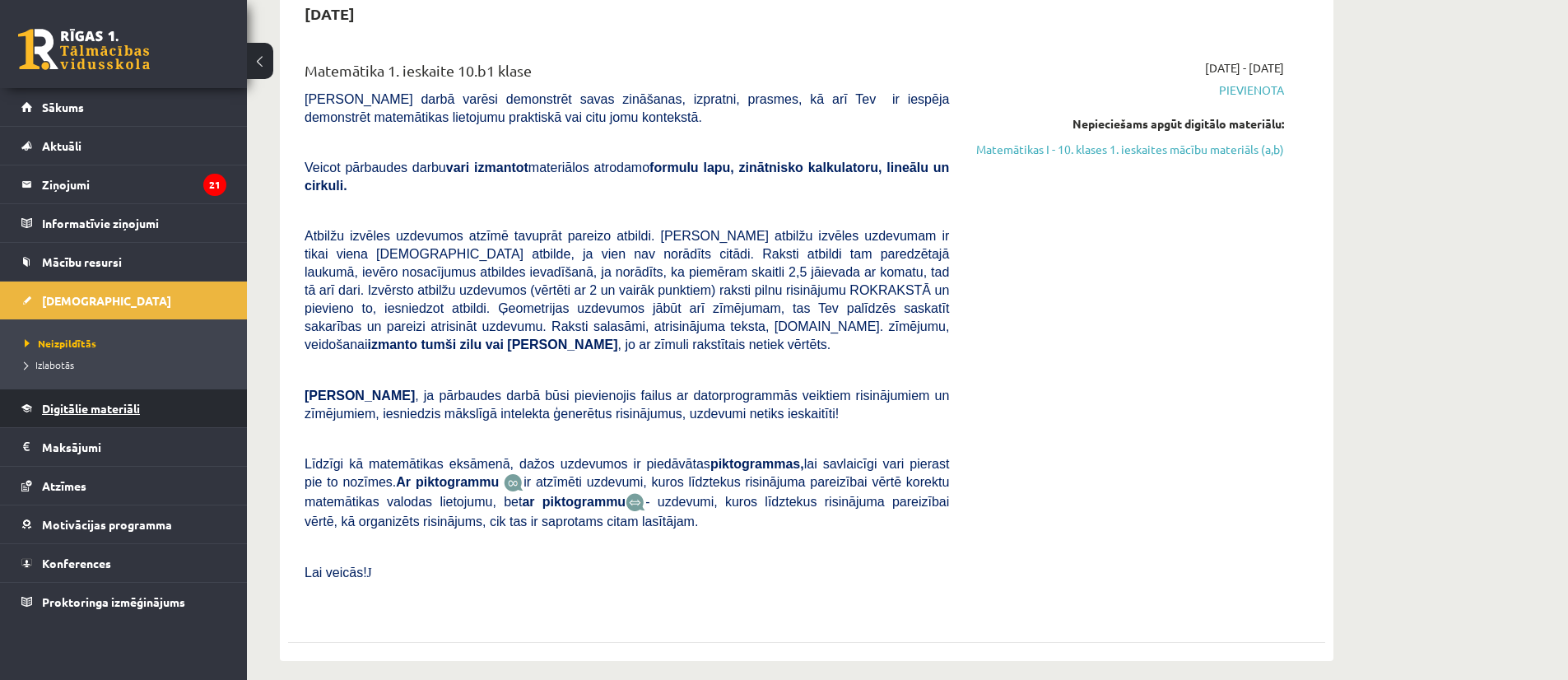
click at [72, 423] on link "Digitālie materiāli" at bounding box center [124, 409] width 205 height 38
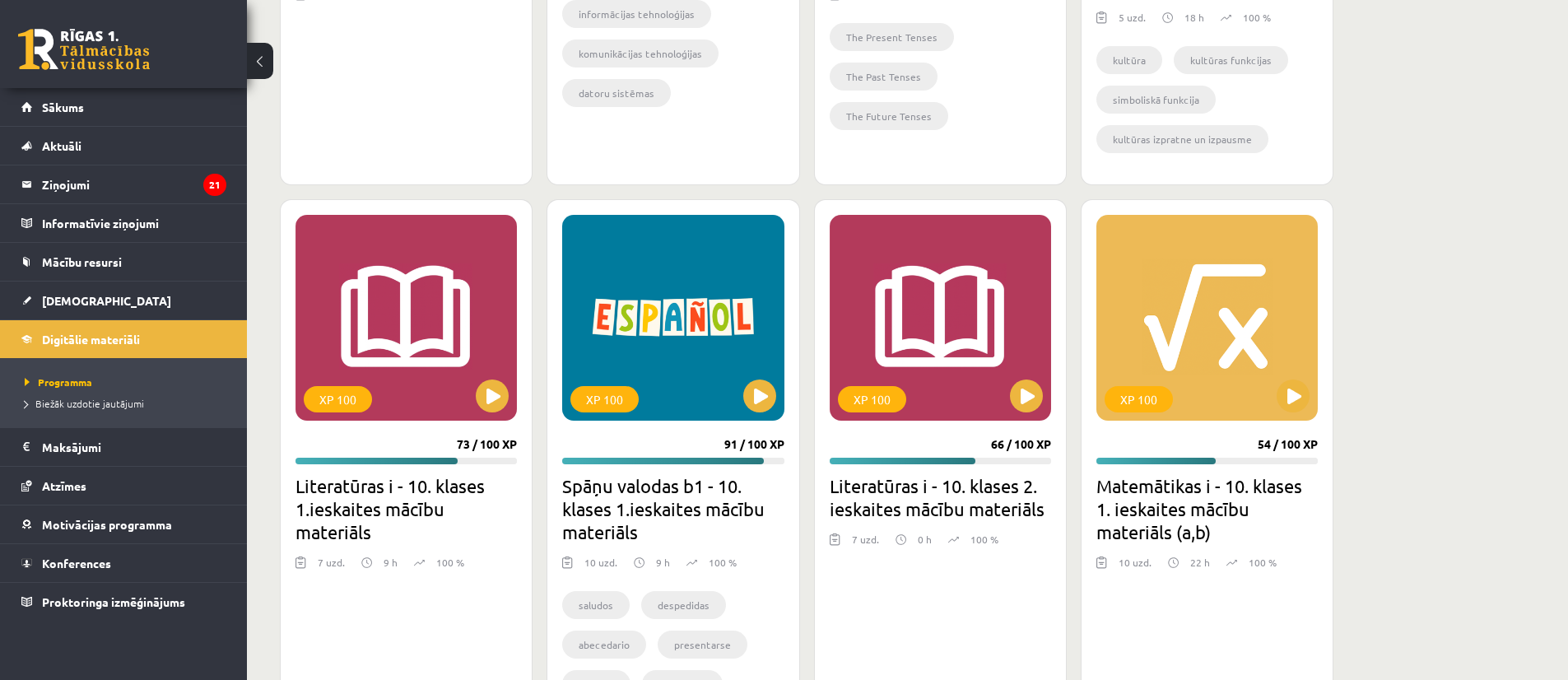
scroll to position [1102, 0]
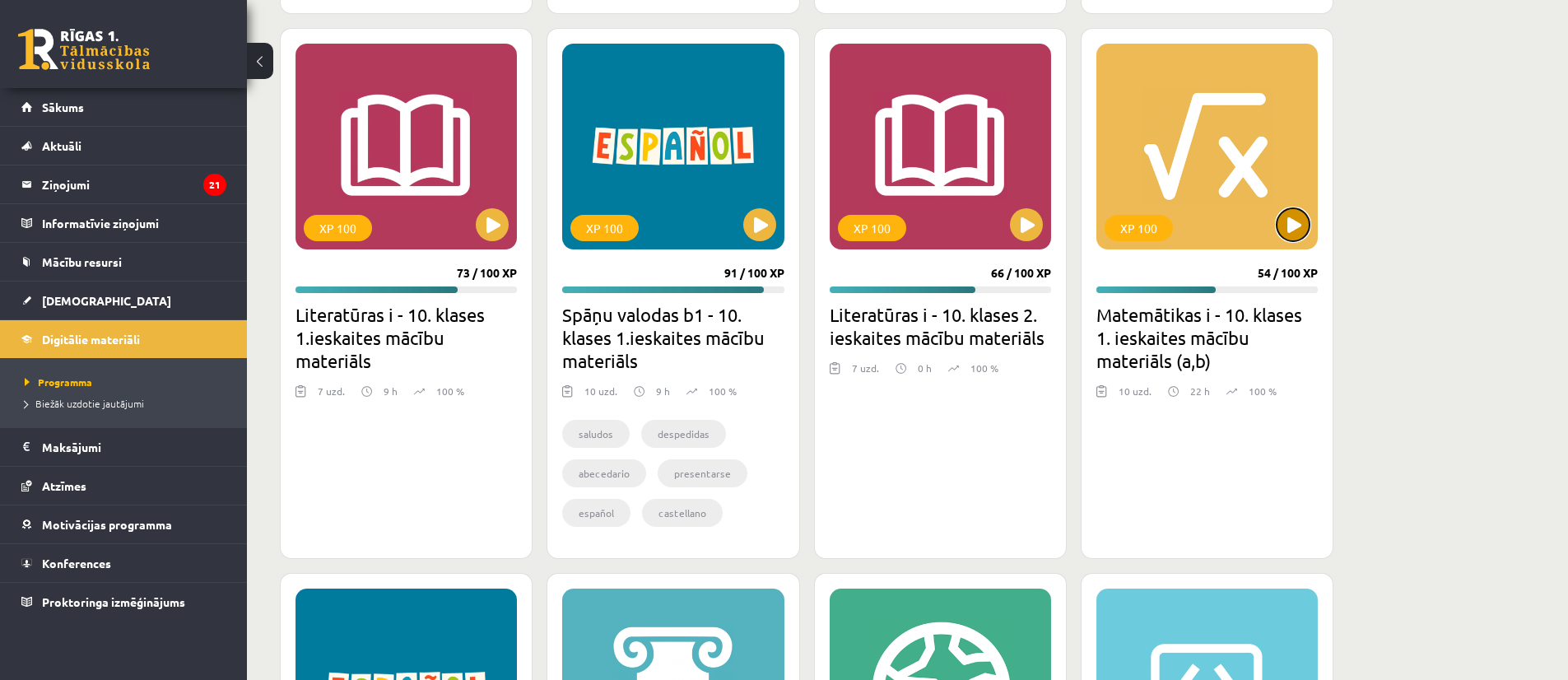
click at [1292, 222] on button at bounding box center [1292, 225] width 33 height 33
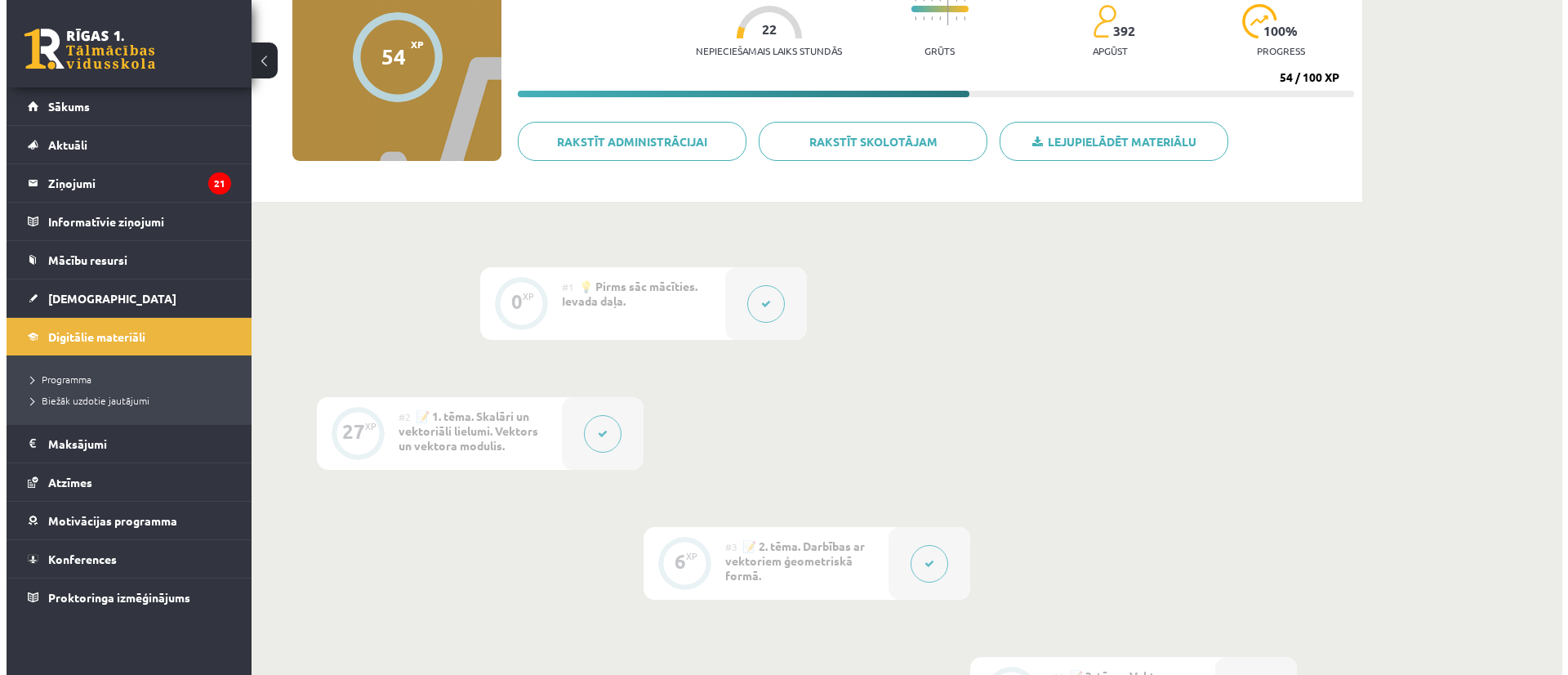
scroll to position [252, 0]
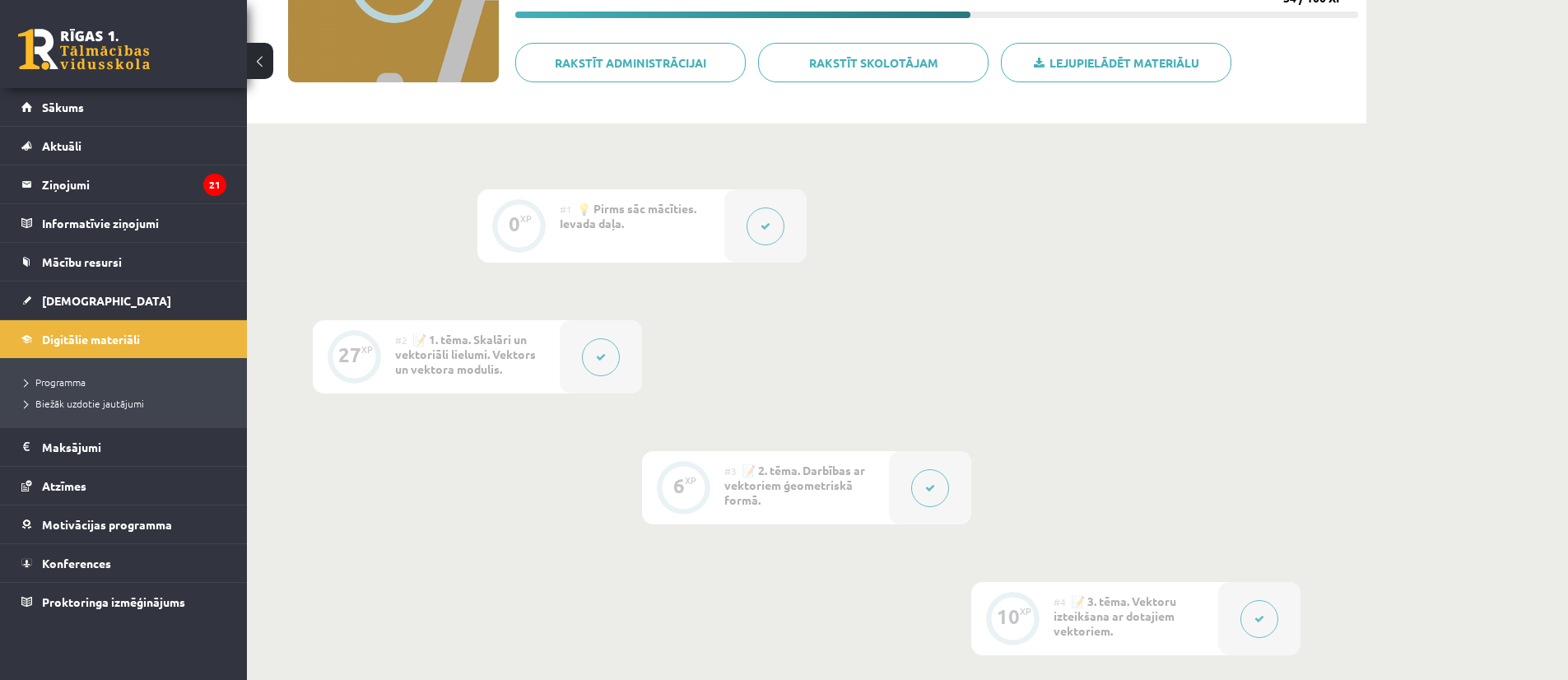
click at [925, 489] on icon at bounding box center [930, 487] width 10 height 10
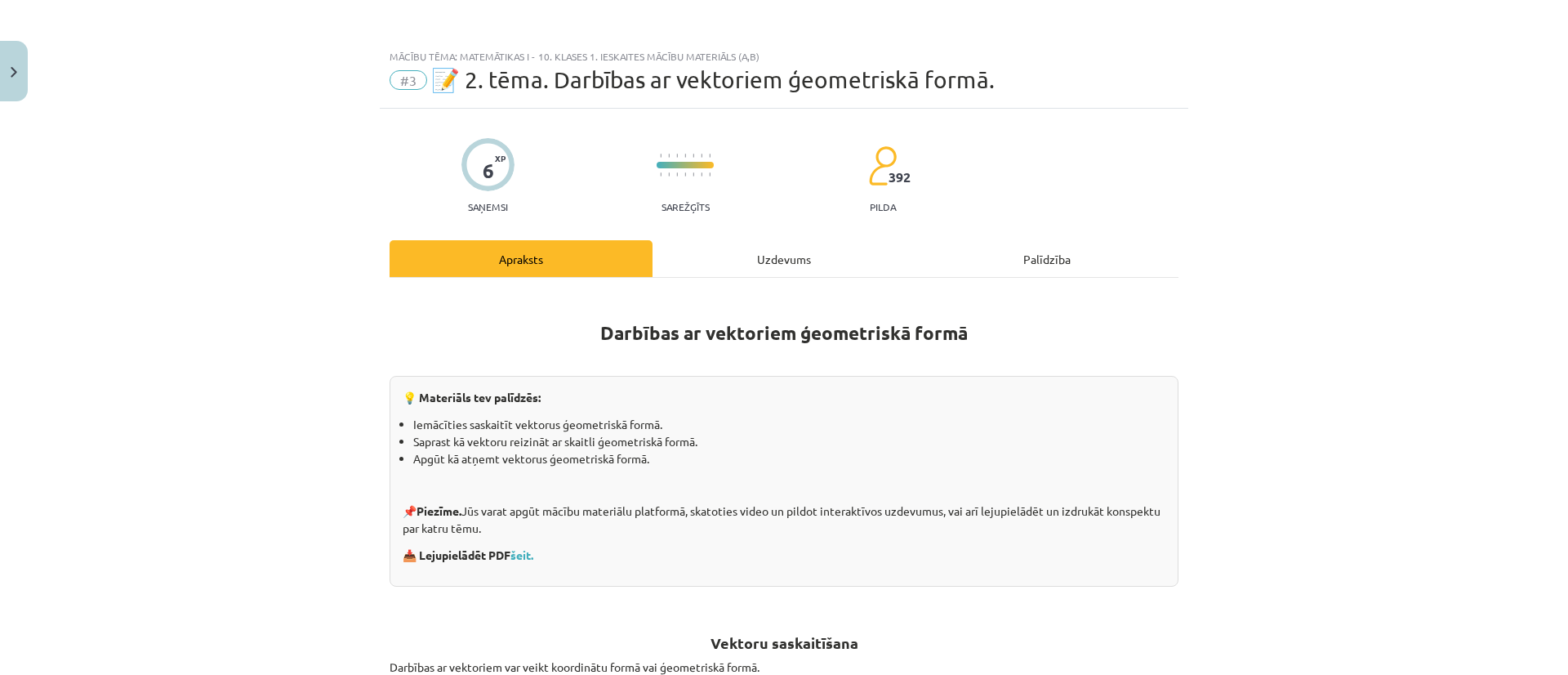
click at [777, 272] on div "Uzdevums" at bounding box center [784, 258] width 263 height 37
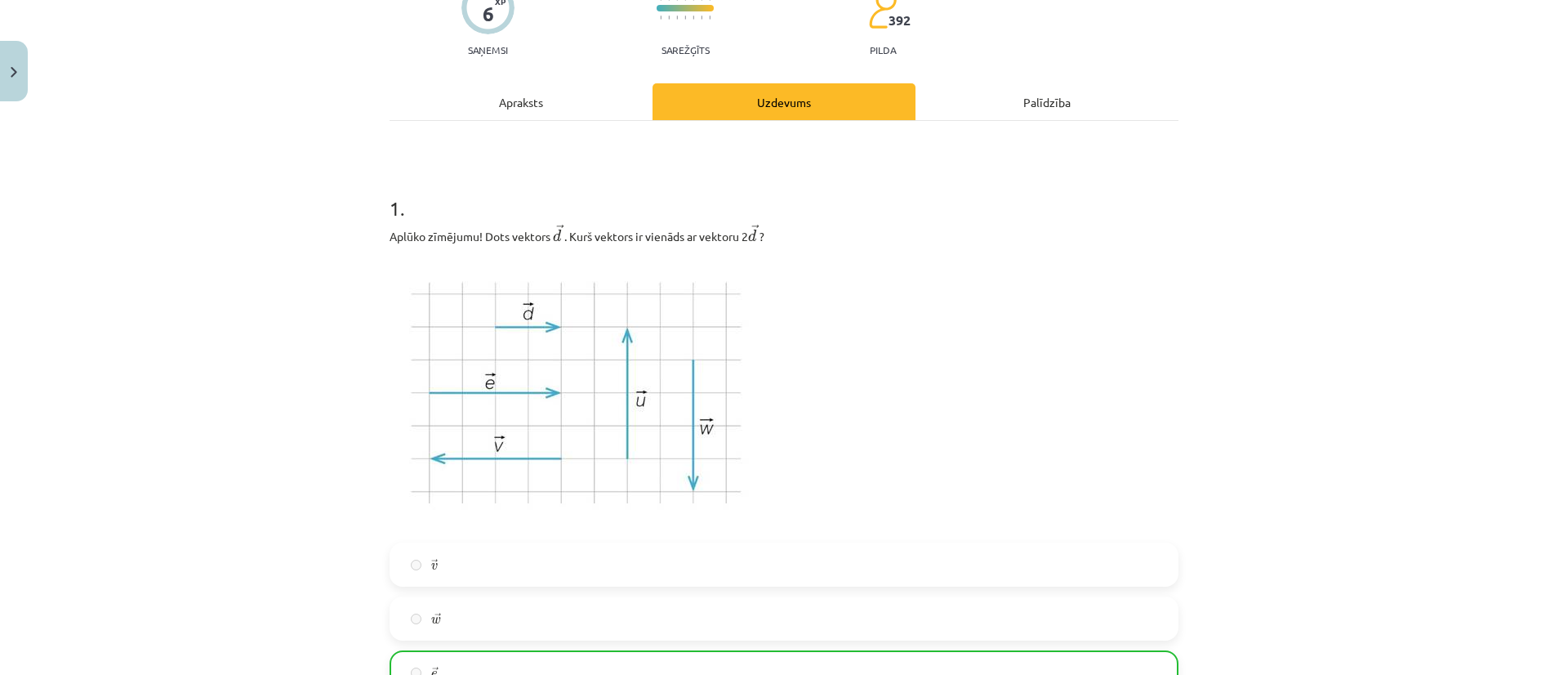
scroll to position [158, 0]
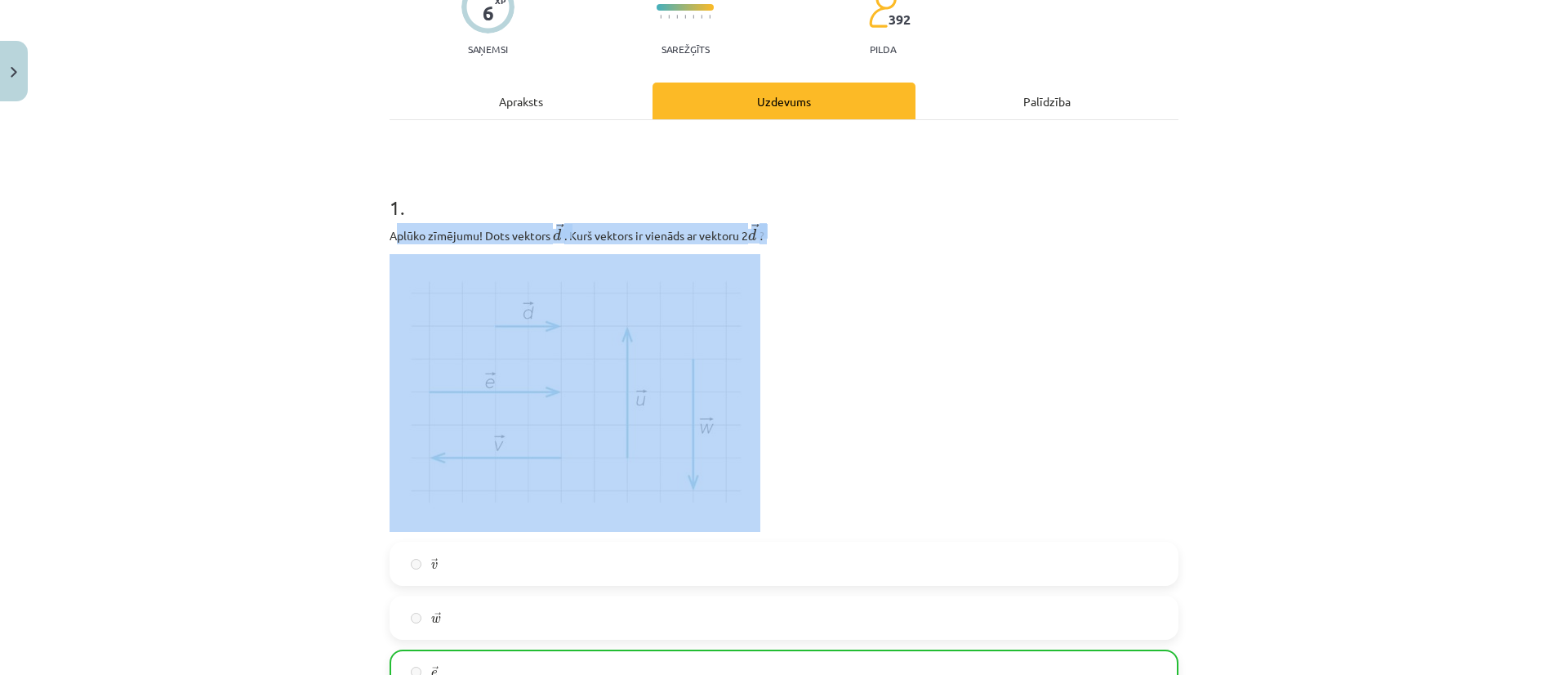
drag, startPoint x: 550, startPoint y: 321, endPoint x: 980, endPoint y: 499, distance: 465.4
click at [980, 499] on div "Aplūko zīmējumu! Dots vektors ﻿ → d d → ﻿. Kurš vektors ir vienāds ar vektoru ﻿…" at bounding box center [784, 377] width 789 height 309
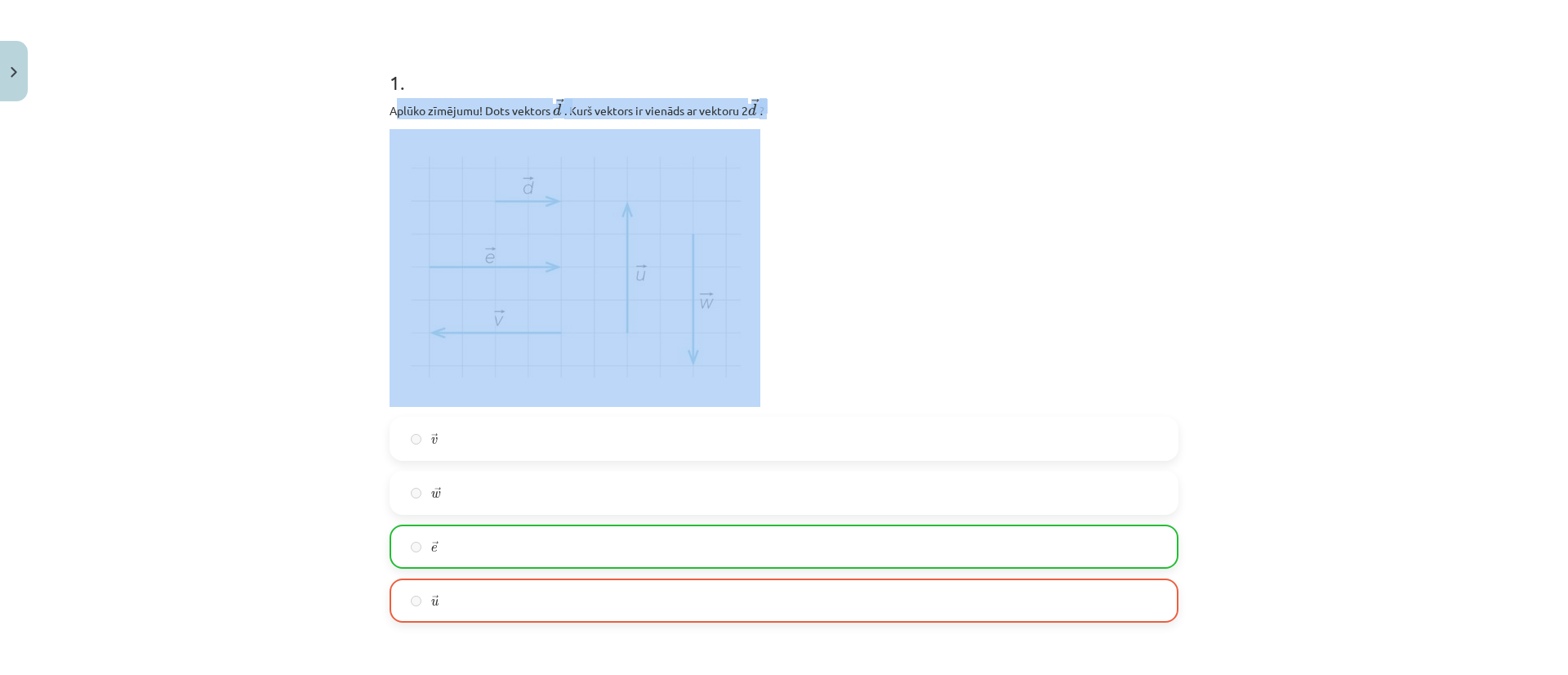
scroll to position [484, 0]
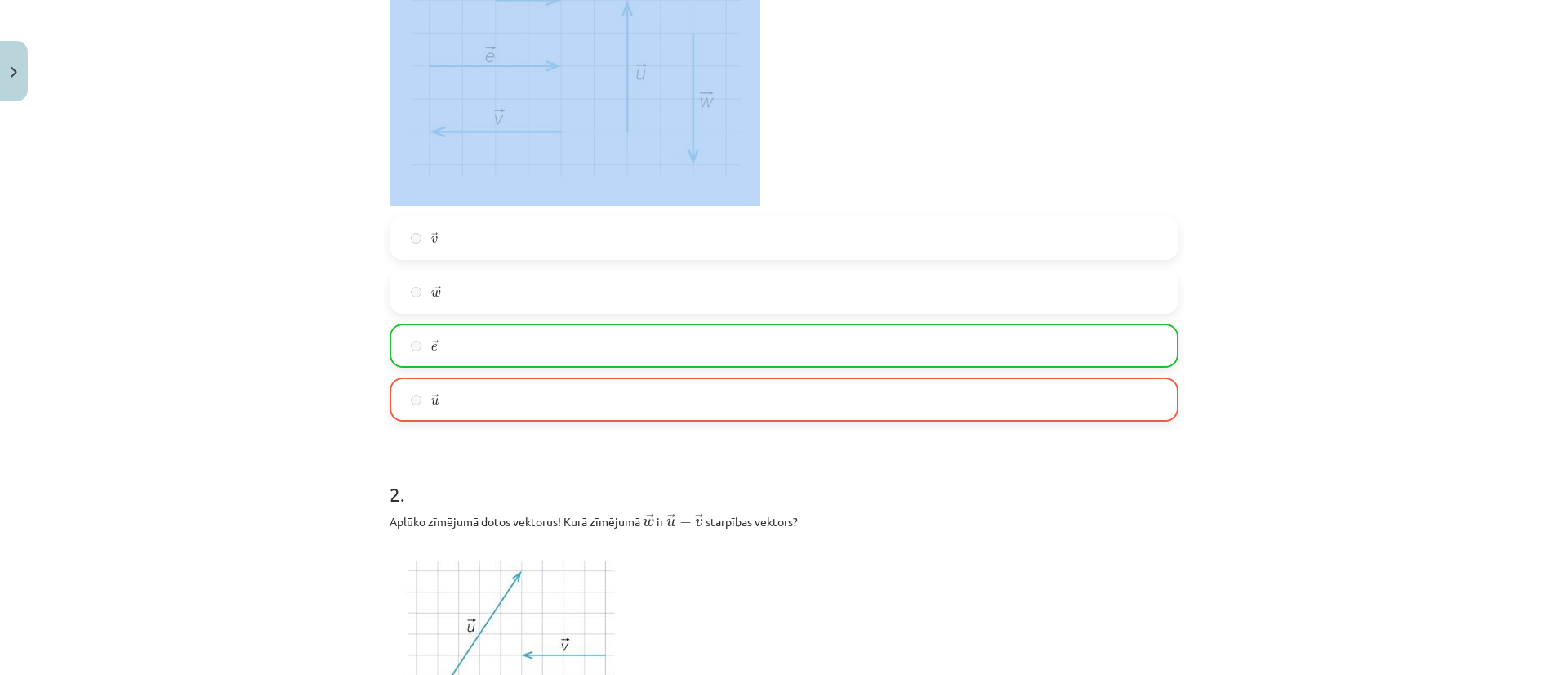
click at [974, 181] on p at bounding box center [784, 67] width 789 height 278
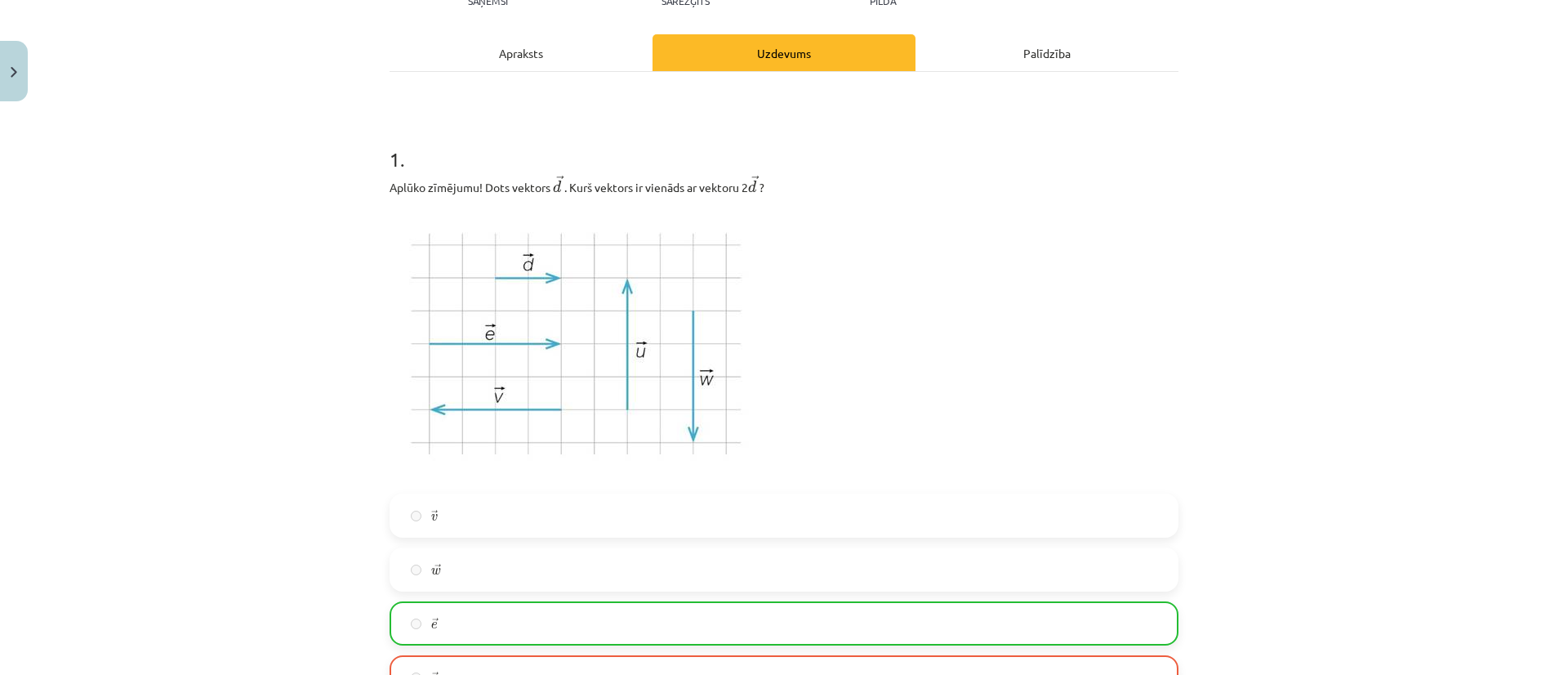
scroll to position [175, 0]
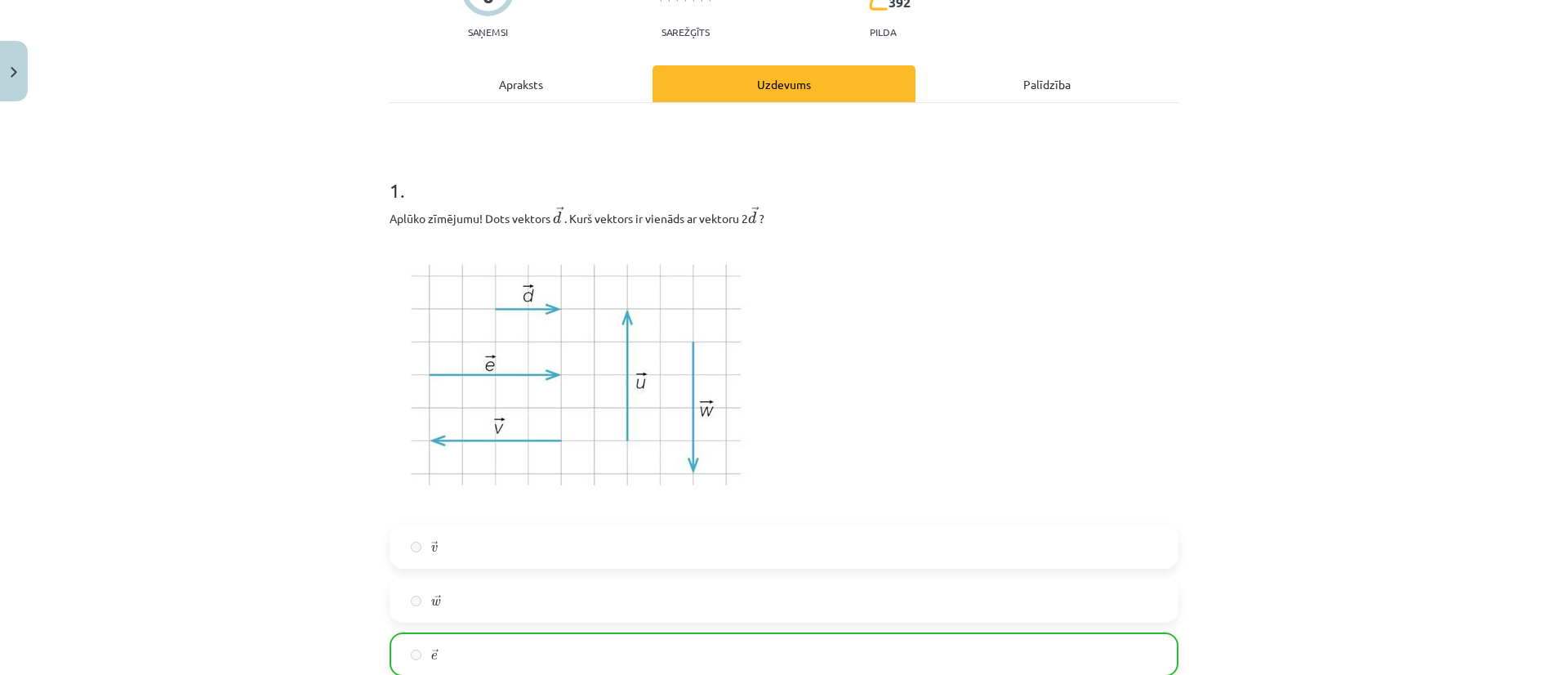
drag, startPoint x: 820, startPoint y: 489, endPoint x: 365, endPoint y: 235, distance: 521.1
click at [365, 235] on div "Mācību tēma: Matemātikas i - 10. klases 1. ieskaites mācību materiāls (a,b) #3 …" at bounding box center [784, 337] width 1568 height 675
click at [339, 157] on div "Mācību tēma: Matemātikas i - 10. klases 1. ieskaites mācību materiāls (a,b) #3 …" at bounding box center [784, 337] width 1568 height 675
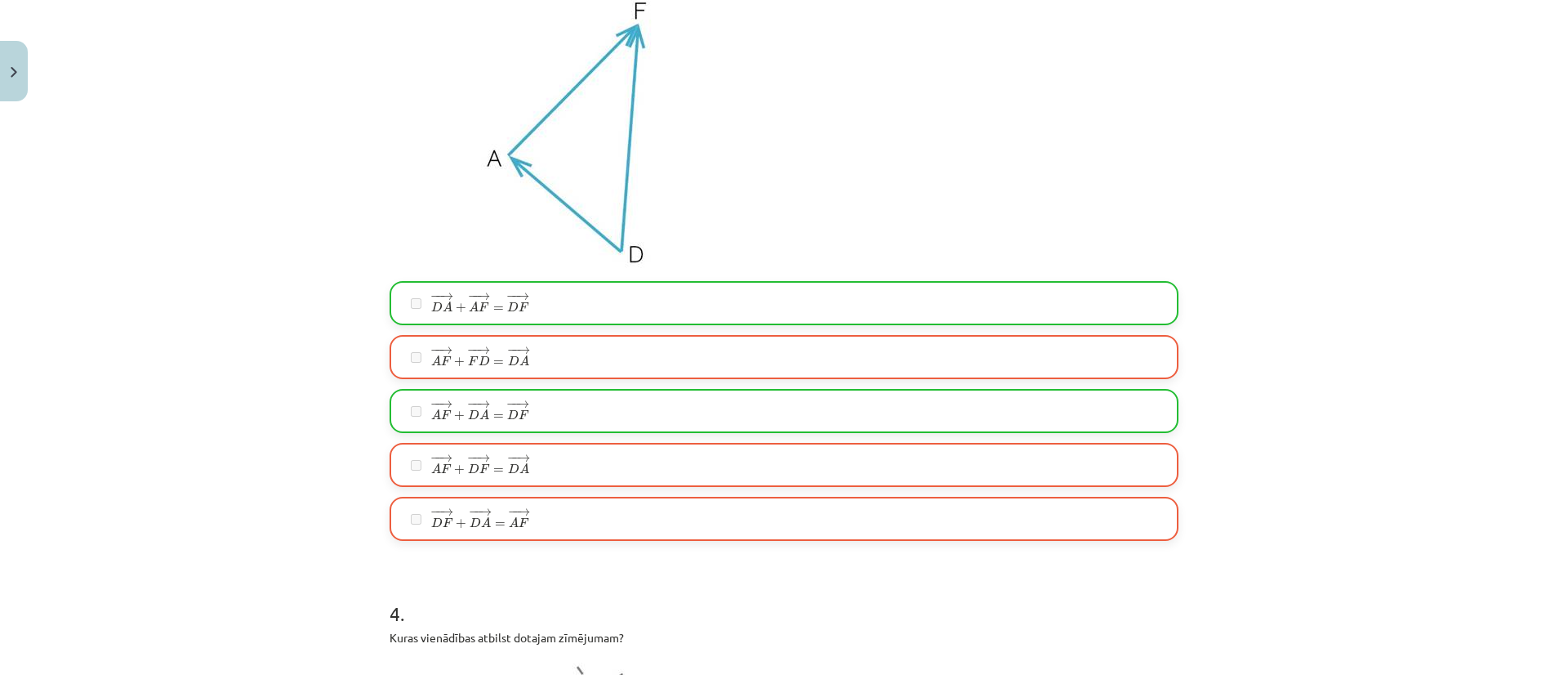
scroll to position [1461, 0]
